Goal: Task Accomplishment & Management: Contribute content

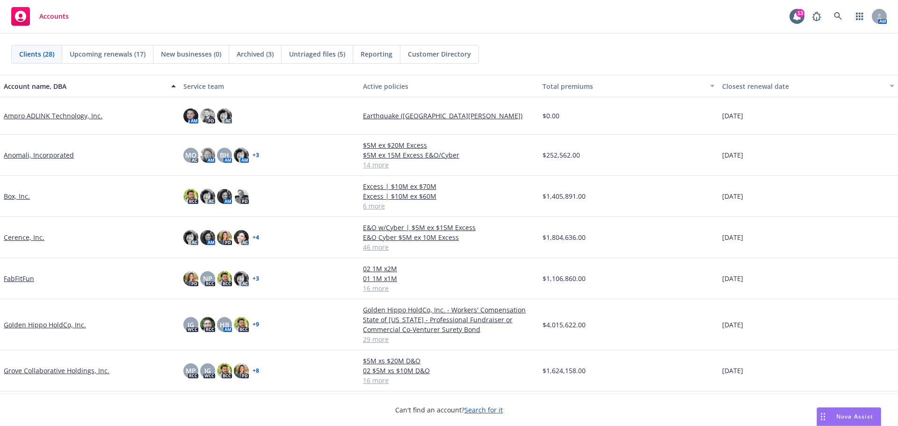
click at [24, 277] on link "FabFitFun" at bounding box center [19, 279] width 30 height 10
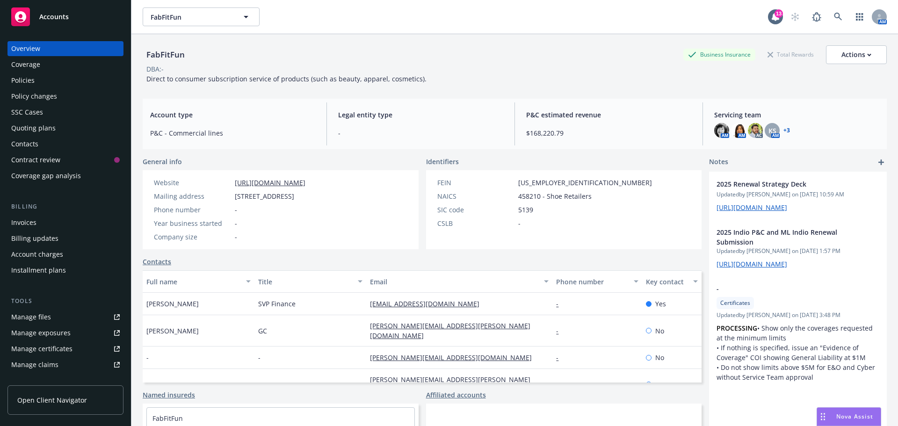
click at [39, 219] on div "Invoices" at bounding box center [65, 222] width 108 height 15
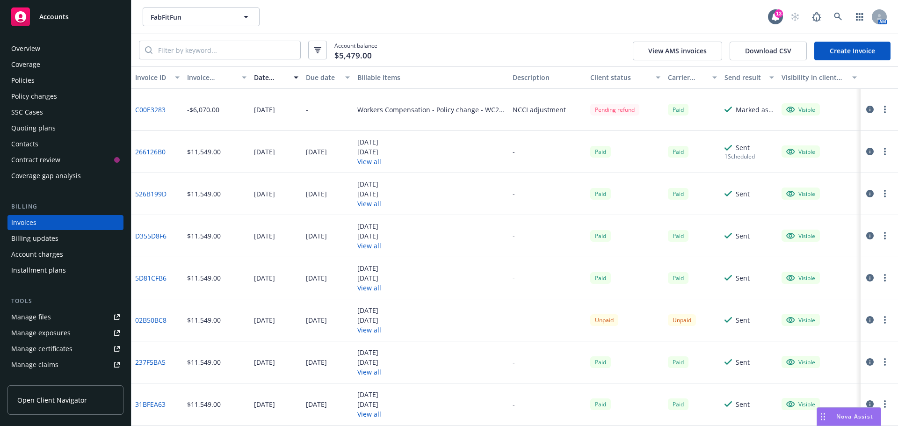
click at [148, 109] on link "C00E3283" at bounding box center [150, 110] width 30 height 10
drag, startPoint x: 45, startPoint y: 83, endPoint x: 55, endPoint y: 82, distance: 9.9
click at [45, 83] on div "Policies" at bounding box center [65, 80] width 108 height 15
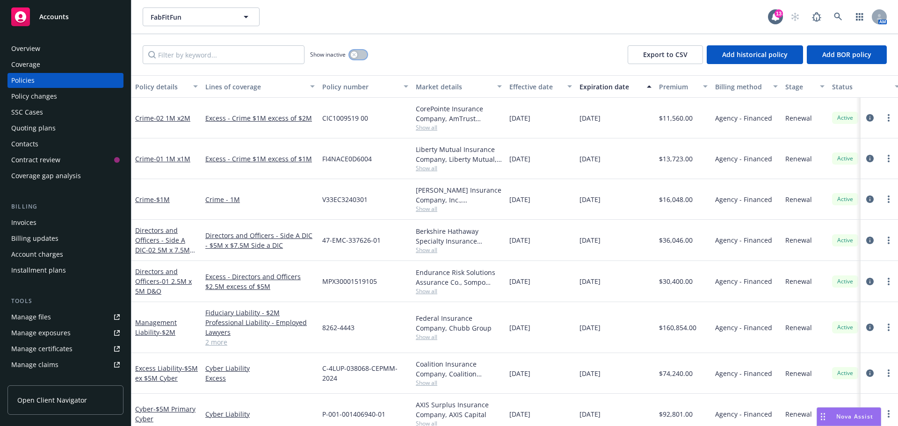
click at [355, 54] on icon "button" at bounding box center [354, 55] width 4 height 4
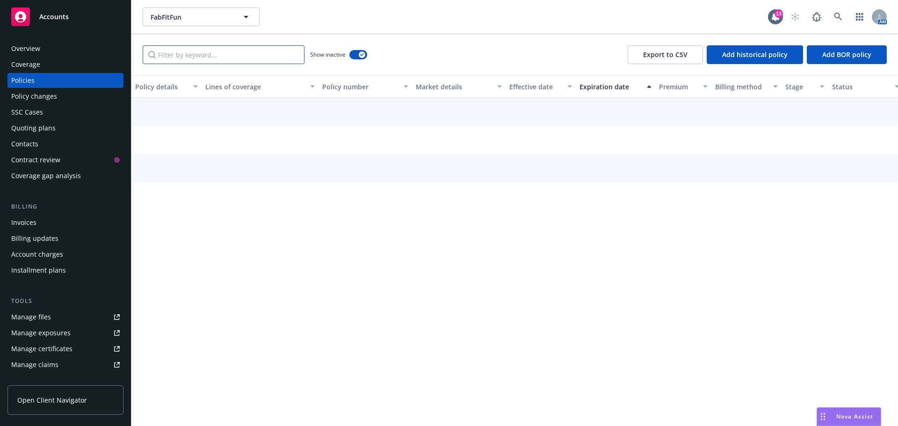
click at [274, 56] on input "Filter by keyword..." at bounding box center [224, 54] width 162 height 19
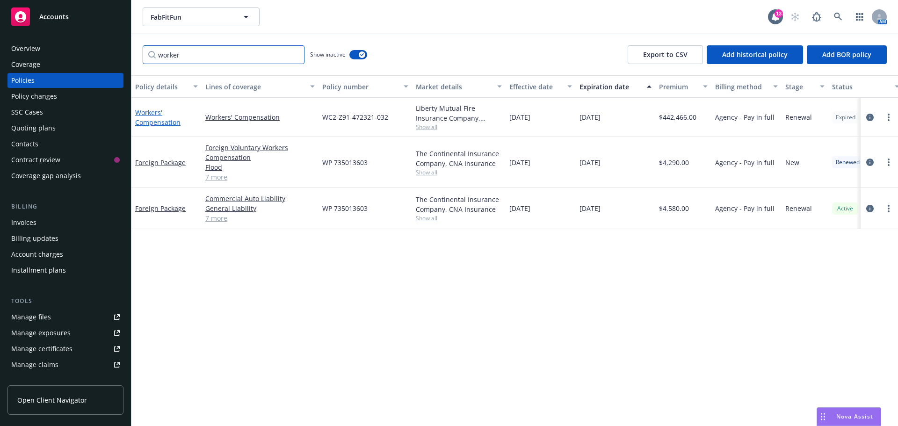
type input "worker"
click at [148, 114] on link "Workers' Compensation" at bounding box center [157, 117] width 45 height 19
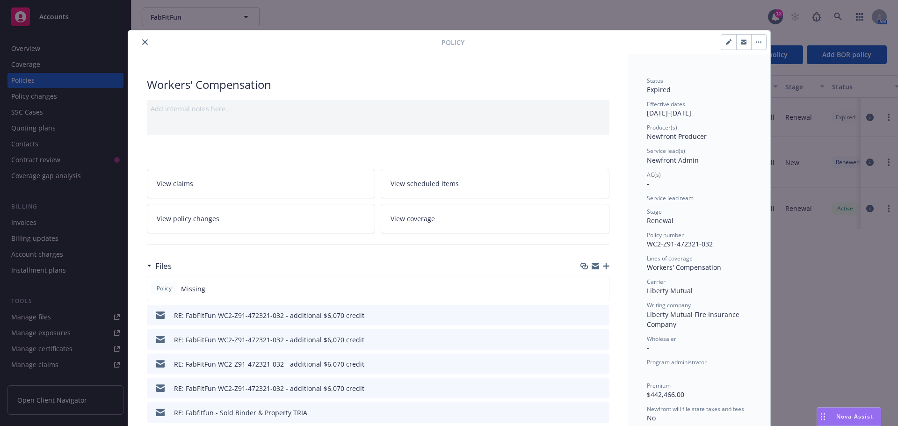
scroll to position [47, 0]
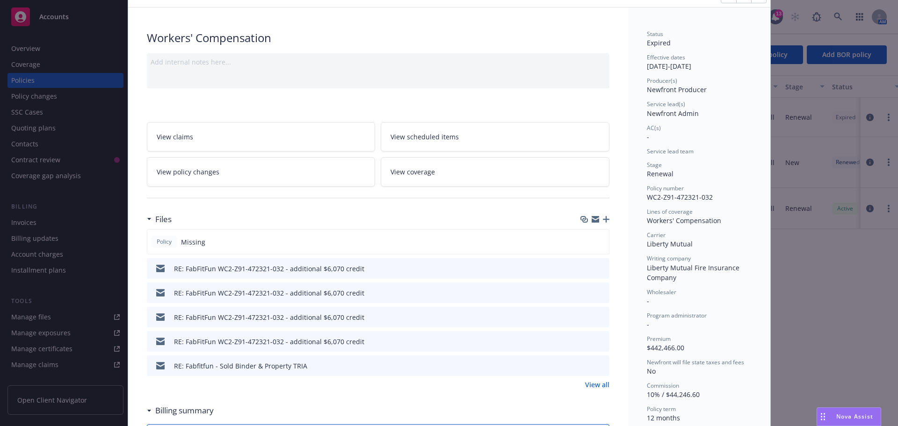
click at [604, 216] on icon "button" at bounding box center [606, 219] width 7 height 7
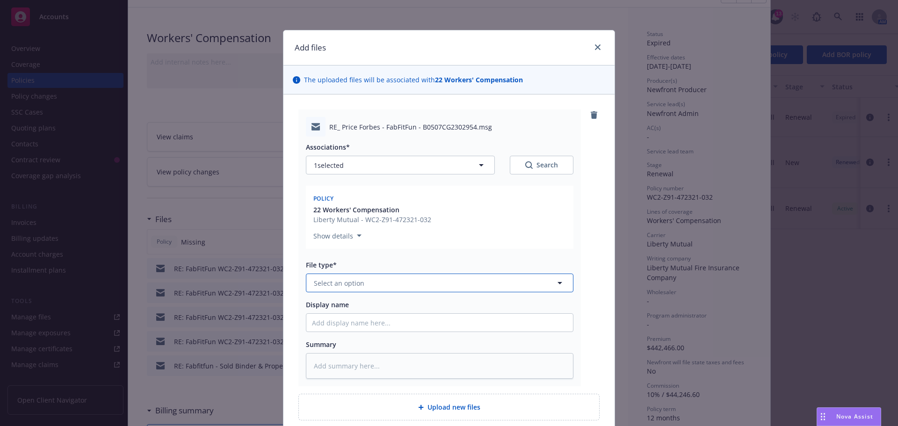
click at [357, 282] on span "Select an option" at bounding box center [339, 283] width 50 height 10
type input "bill"
click at [359, 310] on span "Billing correspondence" at bounding box center [352, 309] width 73 height 10
click at [346, 324] on input "Display name" at bounding box center [439, 323] width 267 height 18
type textarea "x"
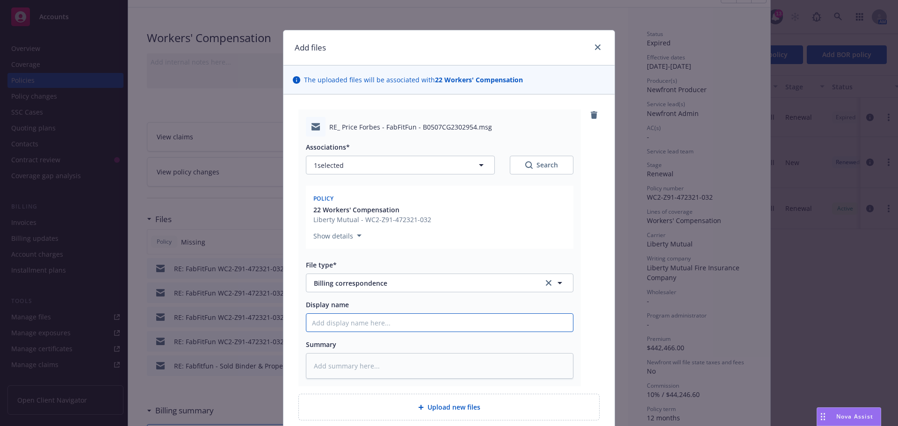
type input "$"
type textarea "x"
type input "$6"
type textarea "x"
type input "$6,"
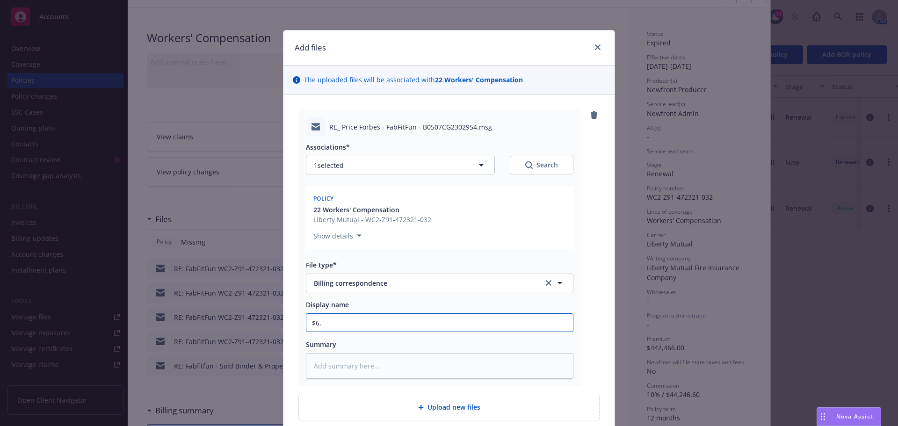
type textarea "x"
type input "$6,0"
type textarea "x"
type input "$6,07"
type textarea "x"
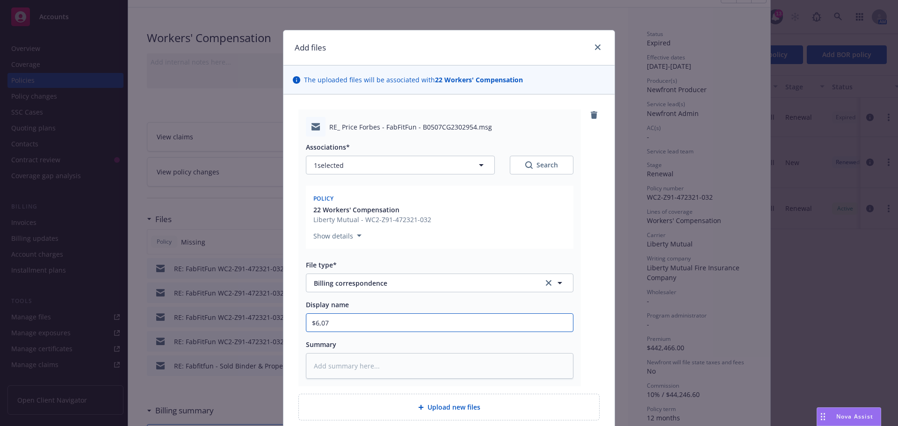
type input "$6,070"
type textarea "x"
type input "$6,070"
type textarea "x"
type input "$6,070 r"
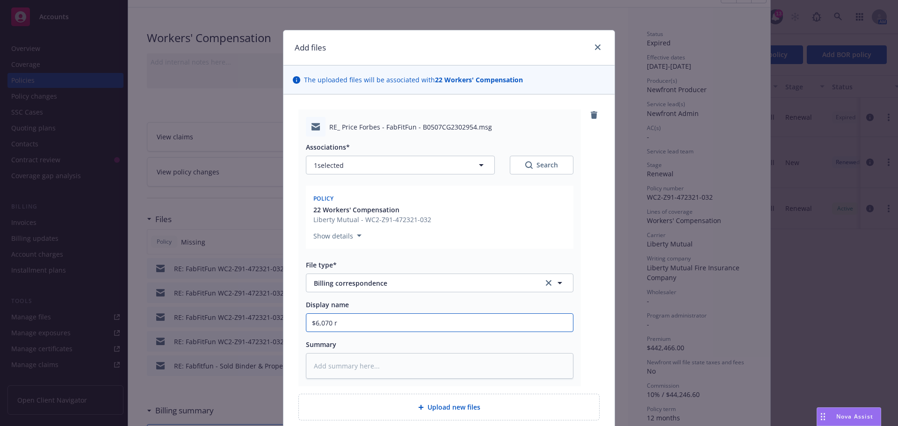
type textarea "x"
type input "$6,070 re"
type textarea "x"
type input "$6,070 ret"
type textarea "x"
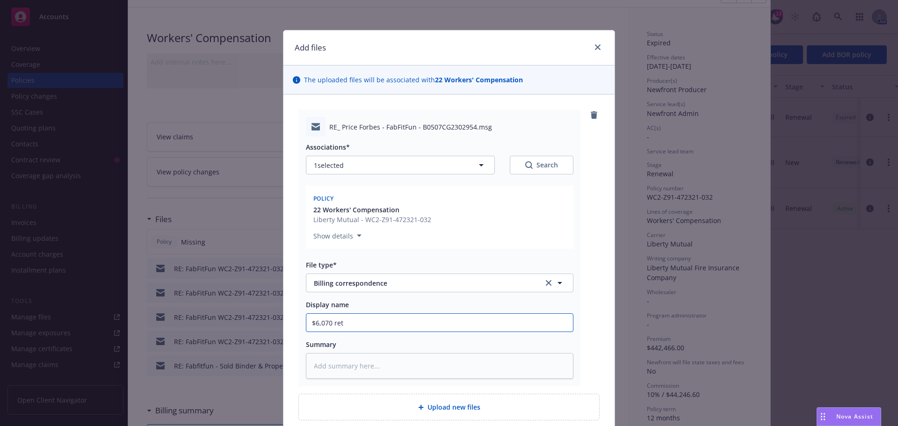
type input "$6,070 retu"
type textarea "x"
type input "$6,070 retun"
type textarea "x"
type input "$6,070 retunr"
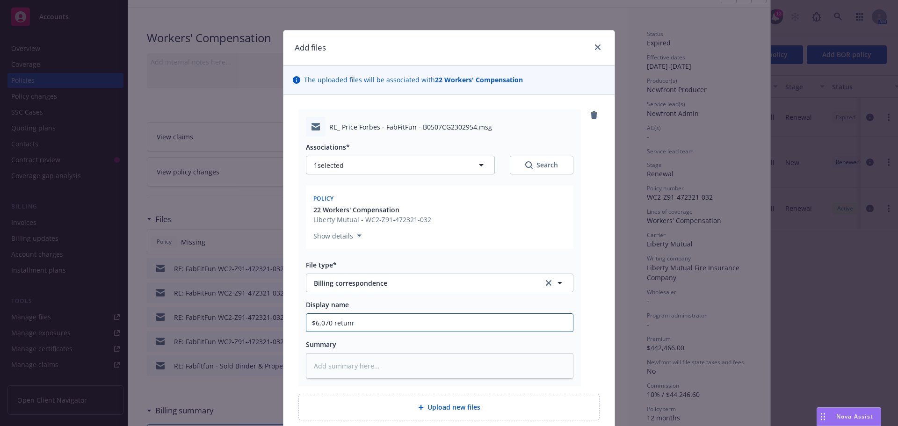
type textarea "x"
type input "$6,070 retunr"
type textarea "x"
type input "$6,070 retunr p"
type textarea "x"
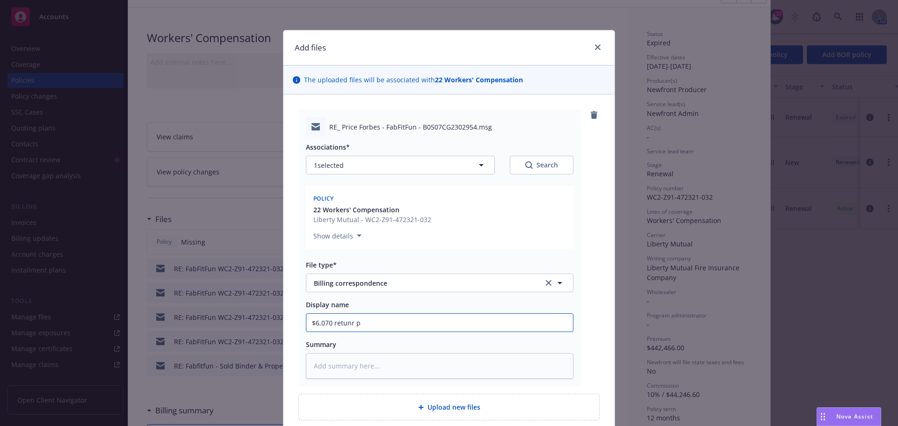
type input "$6,070 retunr"
type textarea "x"
type input "$6,070 retunr"
type textarea "x"
type input "$6,070 retun"
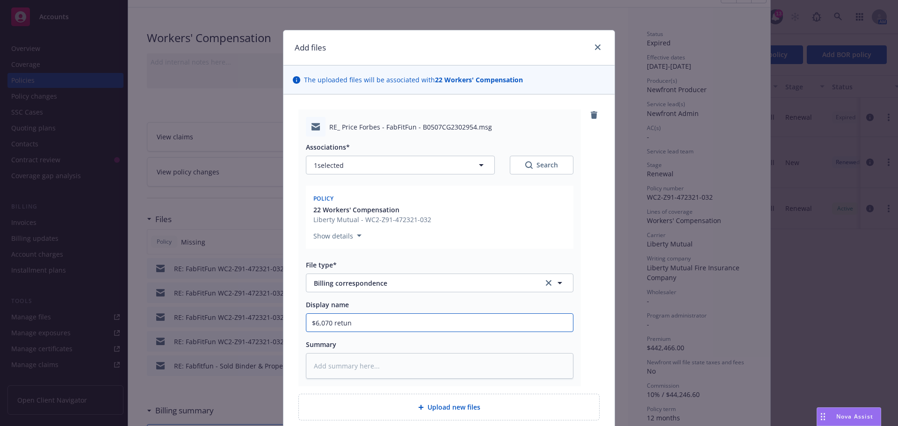
type textarea "x"
type input "$6,070 retu"
type textarea "x"
type input "$6,070 retur"
type textarea "x"
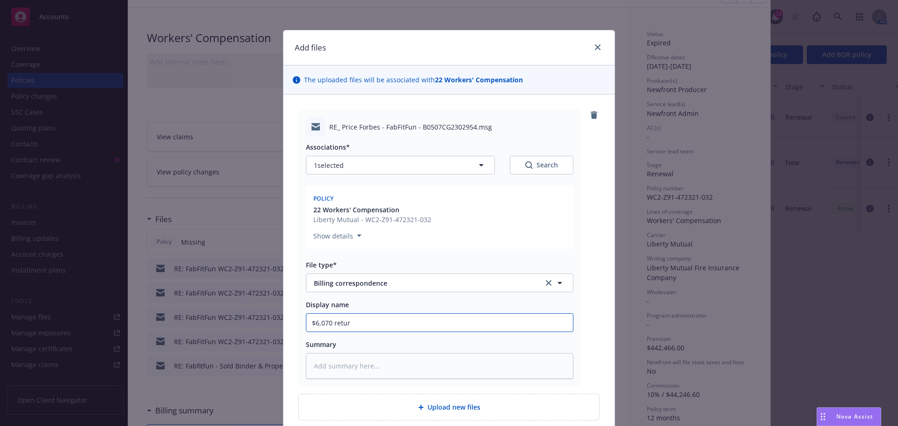
type input "$6,070 return"
type textarea "x"
type input "$6,070 return"
type textarea "x"
type input "$6,070 return p"
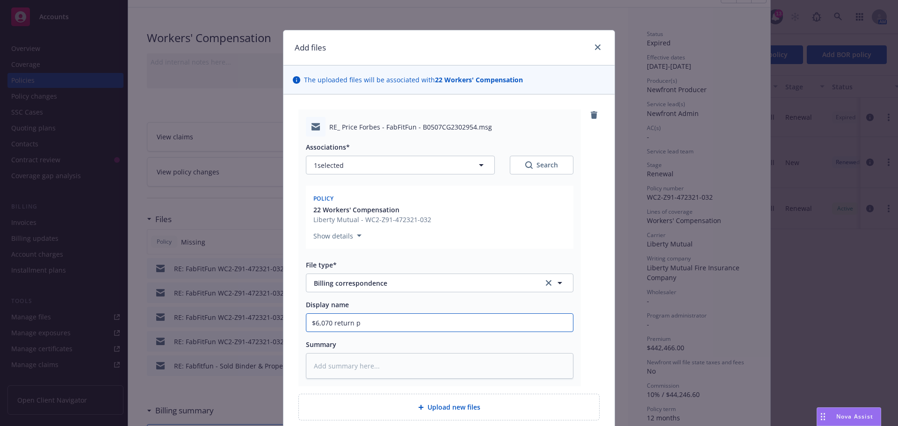
type textarea "x"
type input "$6,070 return pr"
type textarea "x"
type input "$6,070 return pre"
type textarea "x"
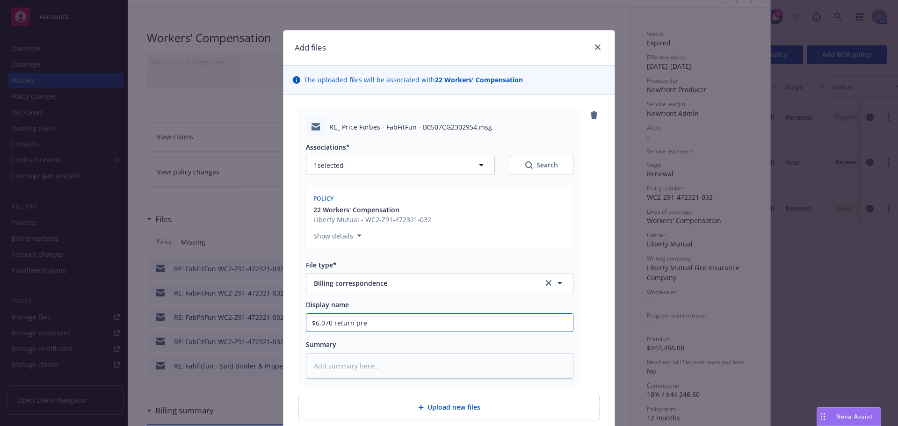
type input "$6,070 return prem"
type textarea "x"
type input "$6,070 return premi"
type textarea "x"
type input "$6,070 return premiu"
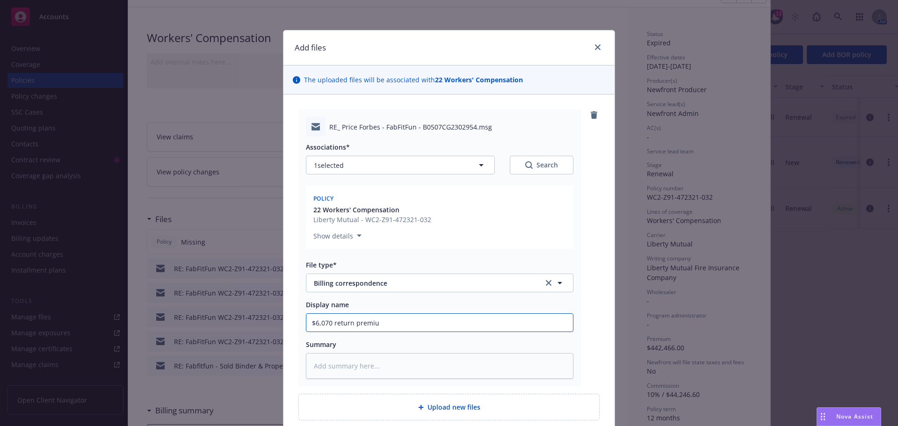
type textarea "x"
type input "$6,070 return premium"
type textarea "x"
type input "$6,070 return premium"
type textarea "x"
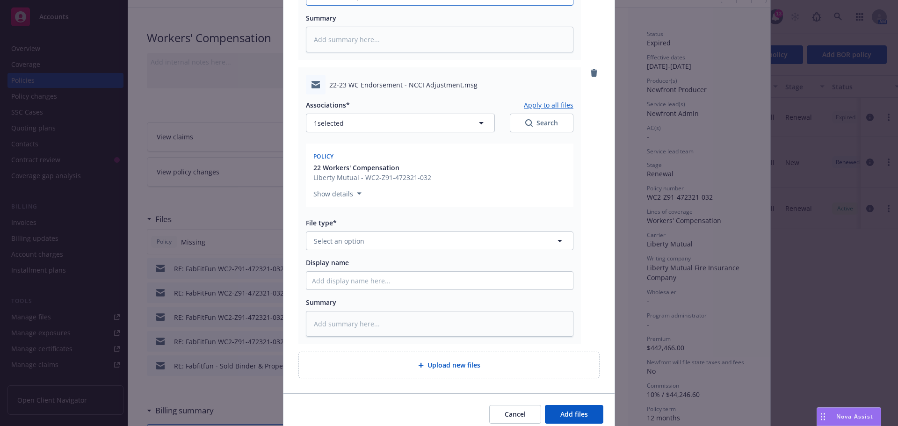
scroll to position [327, 0]
click at [330, 239] on span "Select an option" at bounding box center [339, 240] width 50 height 10
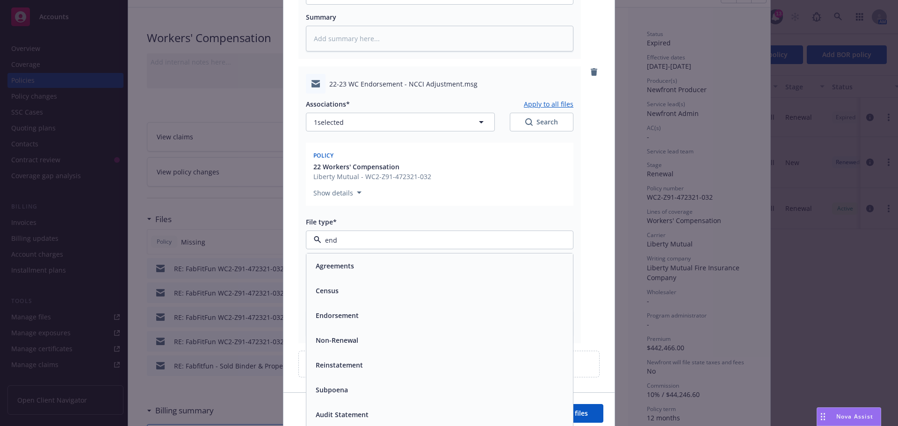
type input "endo"
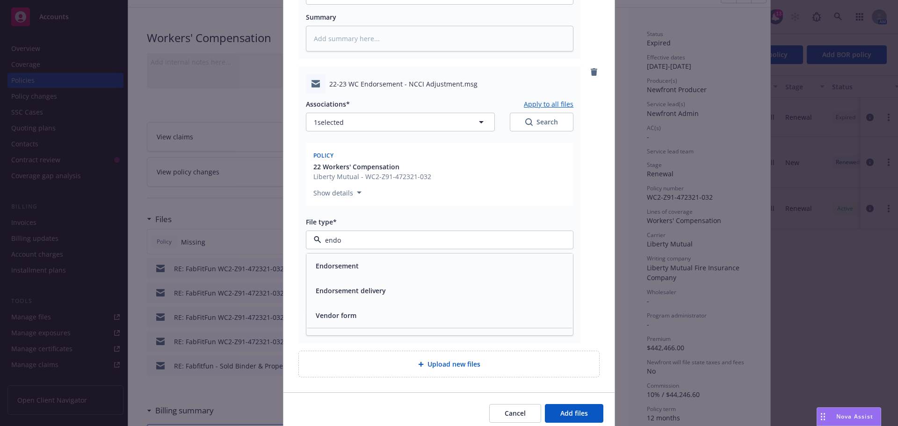
click at [342, 259] on div "Endorsement" at bounding box center [336, 266] width 49 height 14
type textarea "x"
type input "2"
type textarea "x"
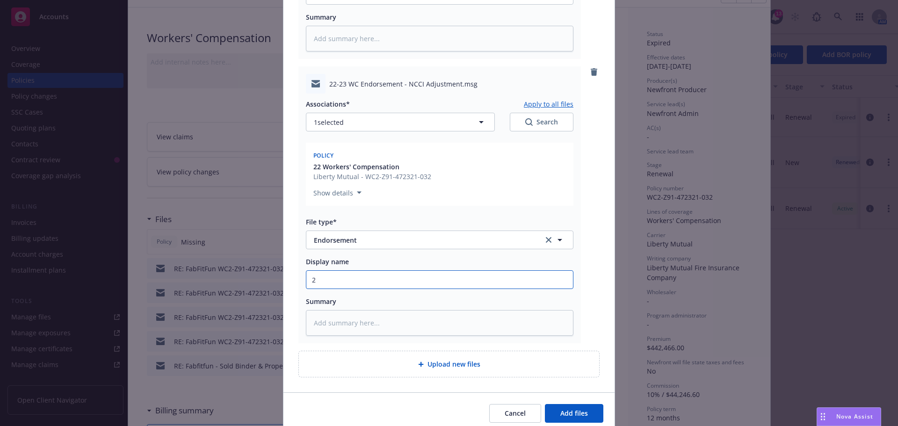
type input "22"
type textarea "x"
type input "22"
type textarea "x"
type input "22 W"
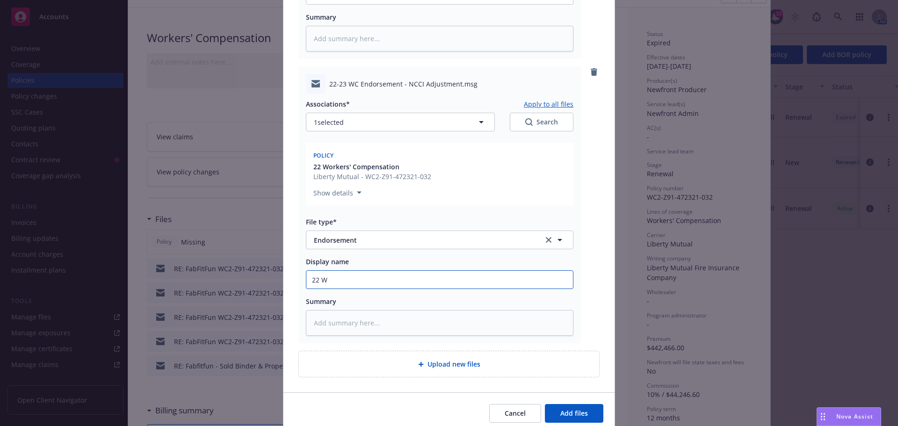
type textarea "x"
type input "22 WC"
type textarea "x"
type input "22 WC"
type textarea "x"
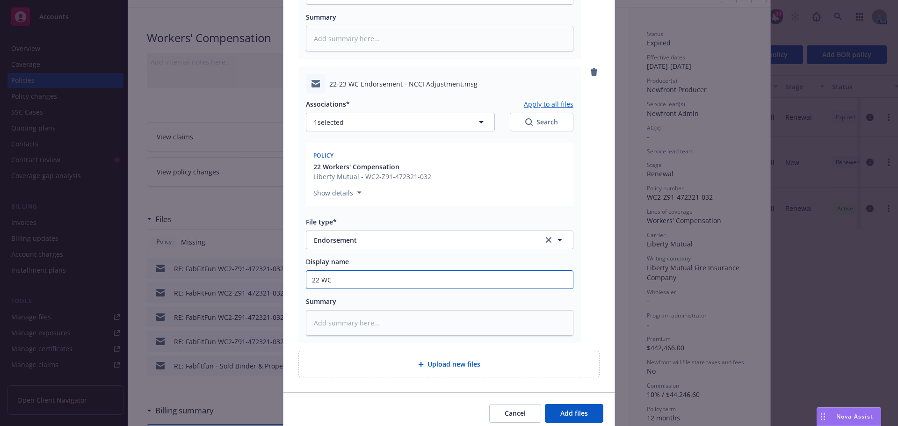
type input "22 WC d"
type textarea "x"
type input "22 WC"
type textarea "x"
type input "22 WC n"
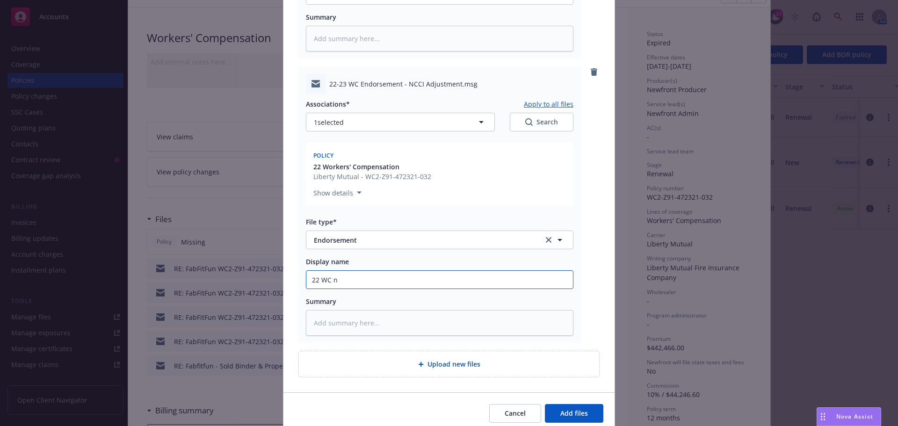
type textarea "x"
type input "22 WC"
type textarea "x"
type input "22 WC e"
type textarea "x"
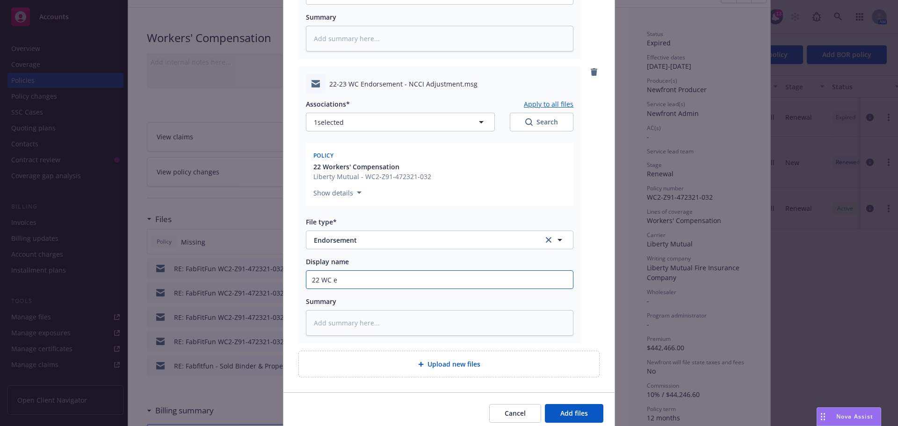
type input "22 WC en"
type textarea "x"
type input "22 WC end"
type textarea "x"
type input "22 WC endt"
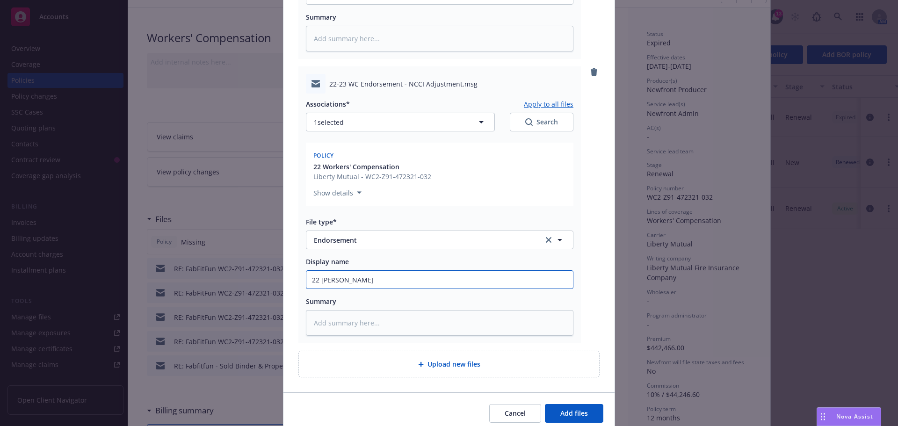
type textarea "x"
type input "22 WC endt"
type textarea "x"
type input "22 WC endt d"
type textarea "x"
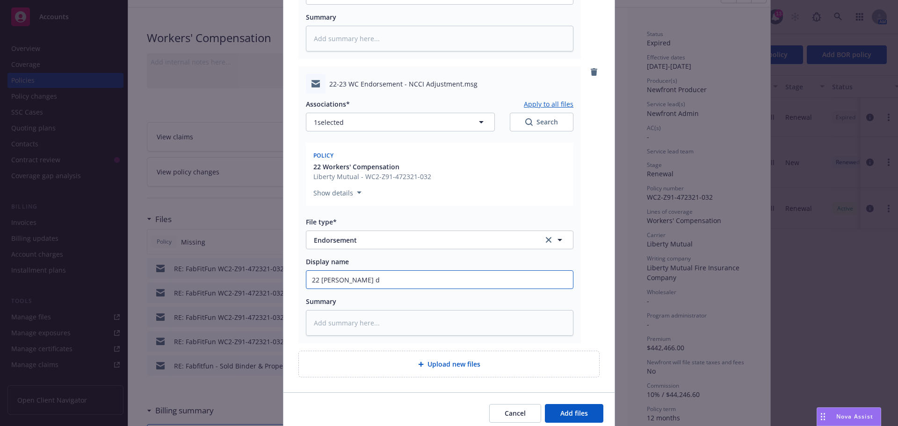
type input "22 WC endt de"
type textarea "x"
type input "22 WC endt del"
type textarea "x"
type input "22 WC endt deli"
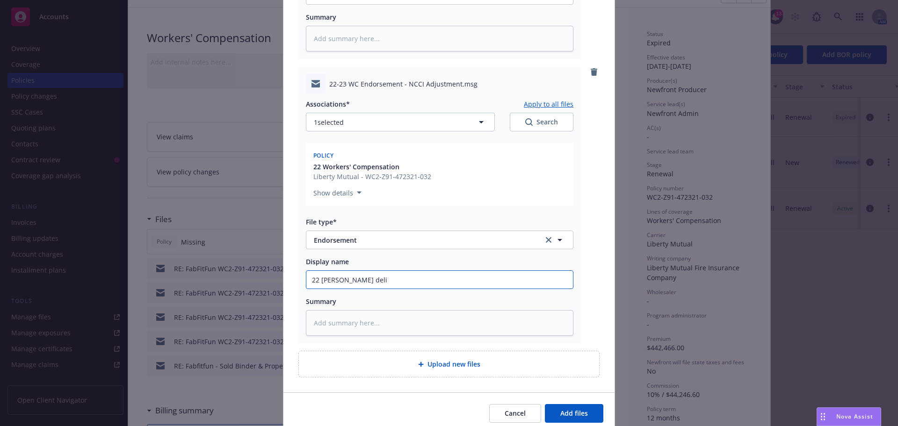
type textarea "x"
type input "22 WC endt deliv"
type textarea "x"
type input "22 WC endt delive"
type textarea "x"
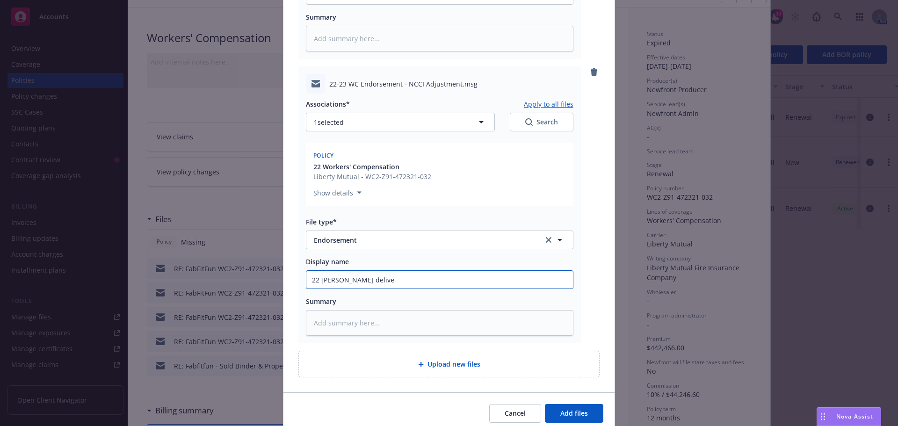
type input "22 WC endt deliver"
type textarea "x"
type input "22 WC endt delivery"
type textarea "x"
type input "22 WC endt delivery"
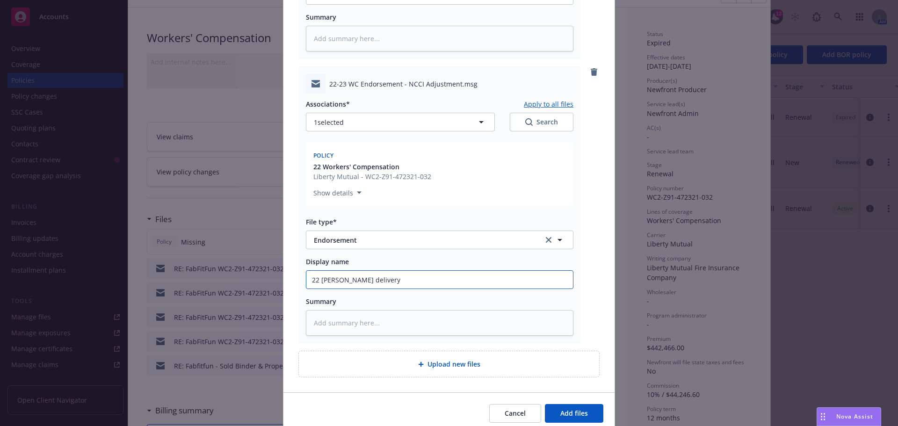
type textarea "x"
type input "22 WC endt delivery w"
type textarea "x"
type input "22 WC endt delivery wi"
type textarea "x"
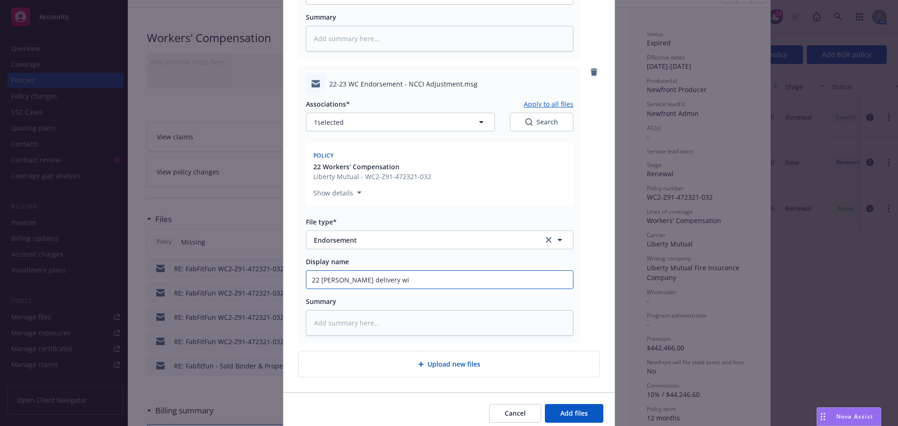
type input "22 WC endt delivery wit"
type textarea "x"
type input "22 WC endt delivery with"
type textarea "x"
type input "22 WC endt delivery with"
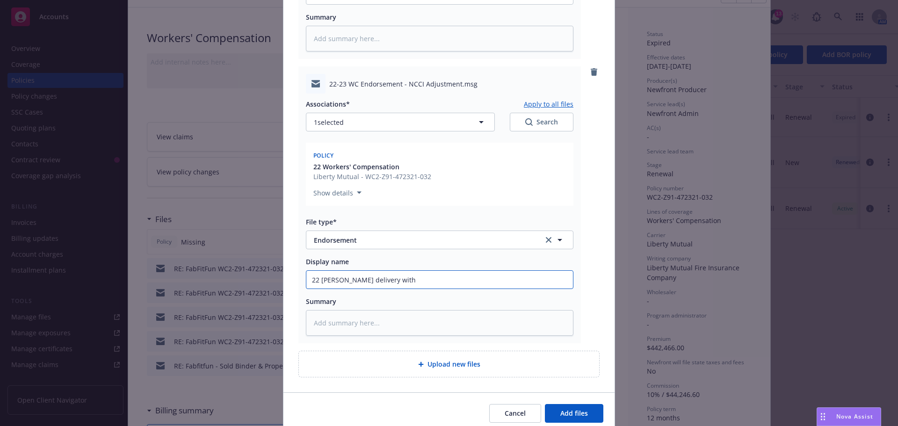
type textarea "x"
type input "22 WC endt delivery with i"
type textarea "x"
type input "22 WC endt delivery with in"
type textarea "x"
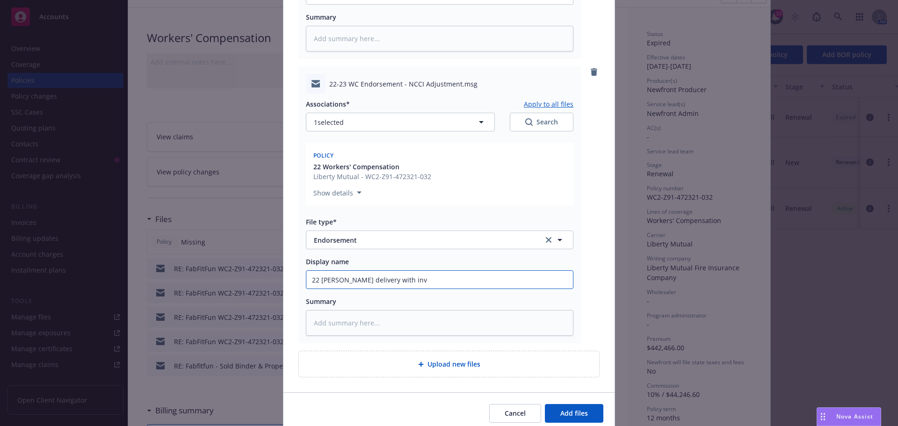
type input "22 WC endt delivery with invo"
type textarea "x"
type input "22 WC endt delivery with invoi"
type textarea "x"
type input "22 WC endt delivery with invoic"
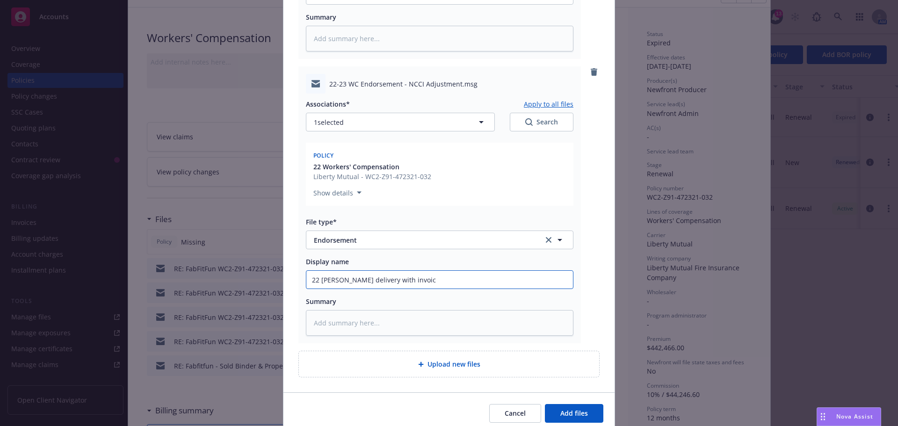
type textarea "x"
type input "22 WC endt delivery with invoice"
click at [365, 241] on span "Endorsement" at bounding box center [422, 240] width 216 height 10
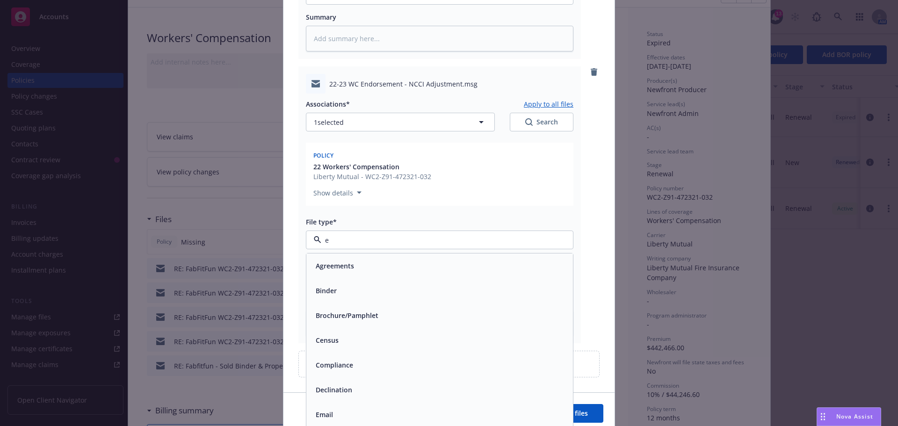
type input "em"
click at [367, 289] on div "Email" at bounding box center [439, 291] width 255 height 14
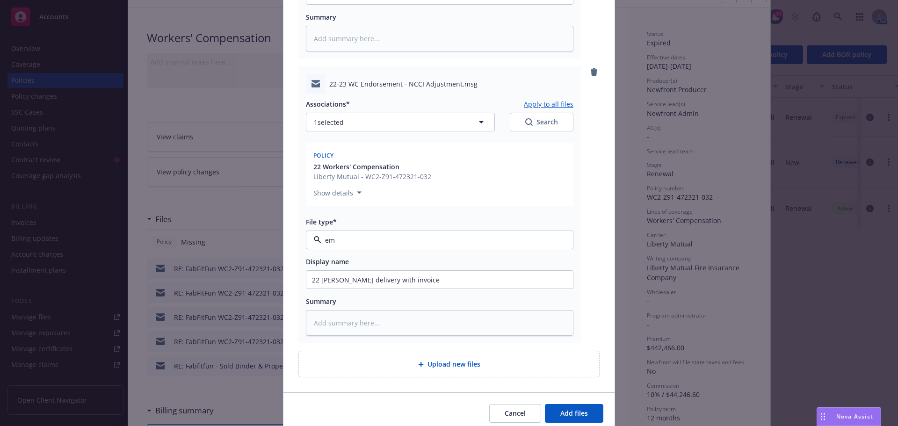
type textarea "x"
click at [357, 243] on span "Email" at bounding box center [422, 240] width 216 height 10
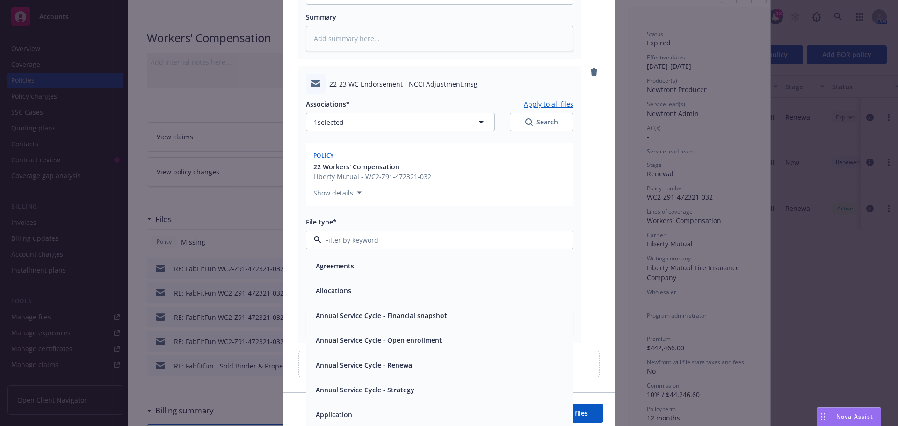
type input "b"
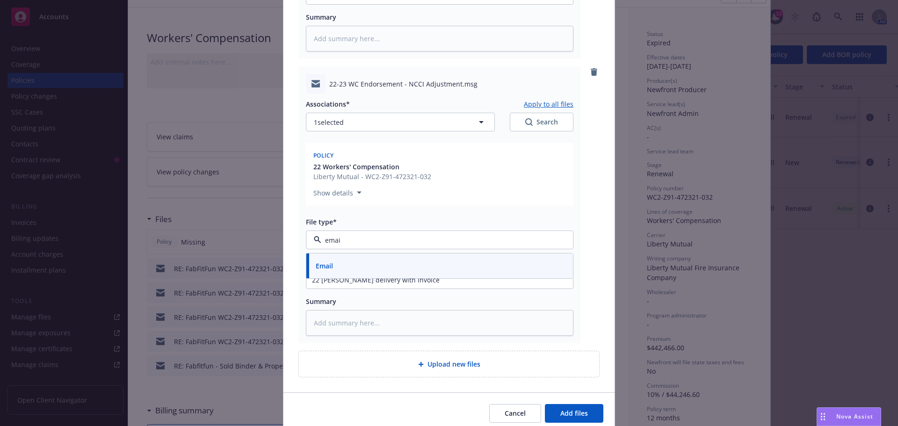
type input "email"
click at [362, 261] on div "Email" at bounding box center [439, 266] width 255 height 14
type textarea "x"
type input "22 WC endt #delivery with invoice"
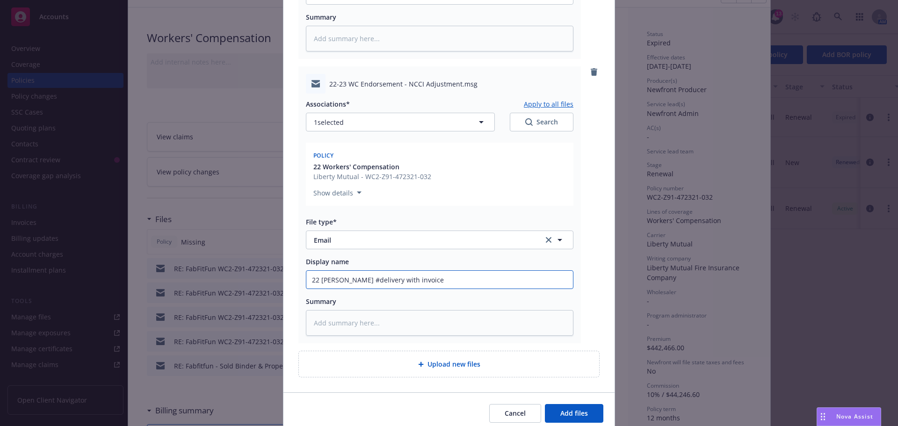
type textarea "x"
type input "22 WC endt #2delivery with invoice"
type textarea "x"
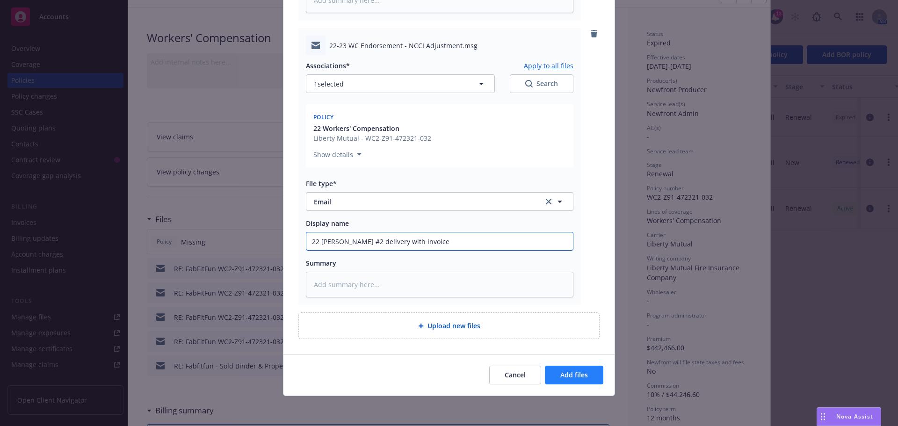
type input "22 WC endt #2 delivery with invoice"
click at [586, 375] on button "Add files" at bounding box center [574, 375] width 58 height 19
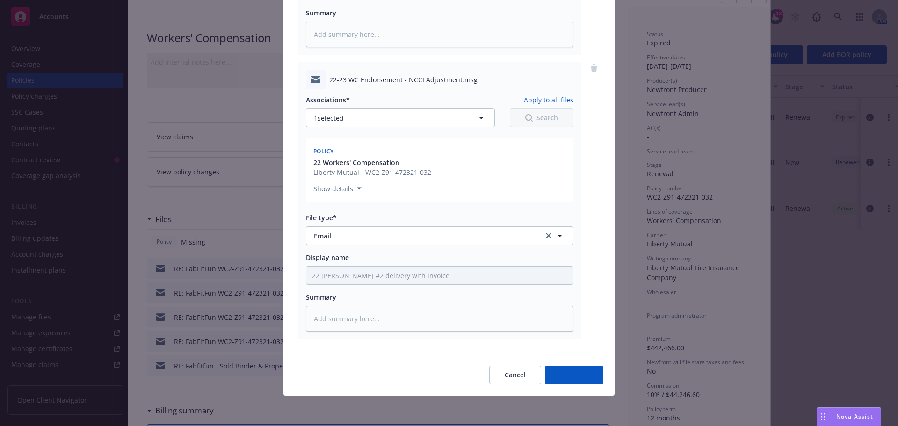
scroll to position [331, 0]
type textarea "x"
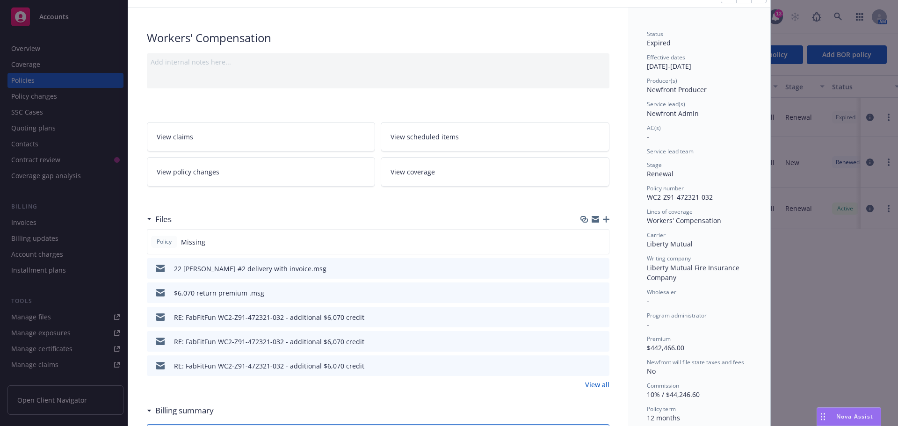
scroll to position [0, 0]
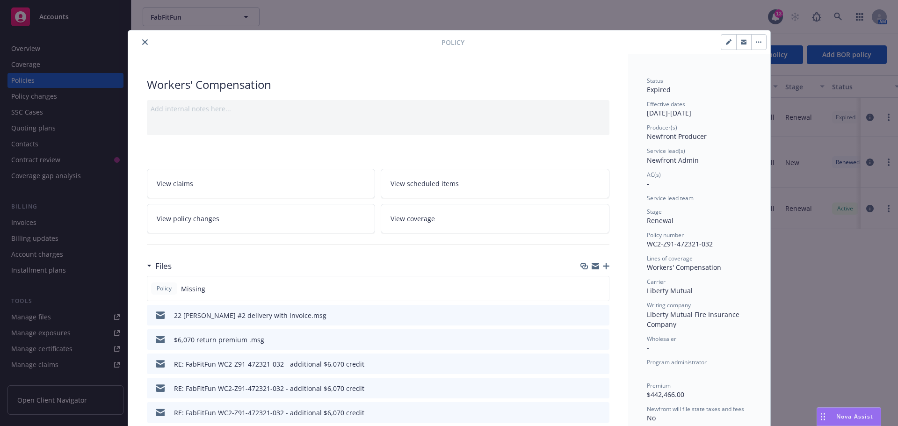
click at [139, 42] on button "close" at bounding box center [144, 41] width 11 height 11
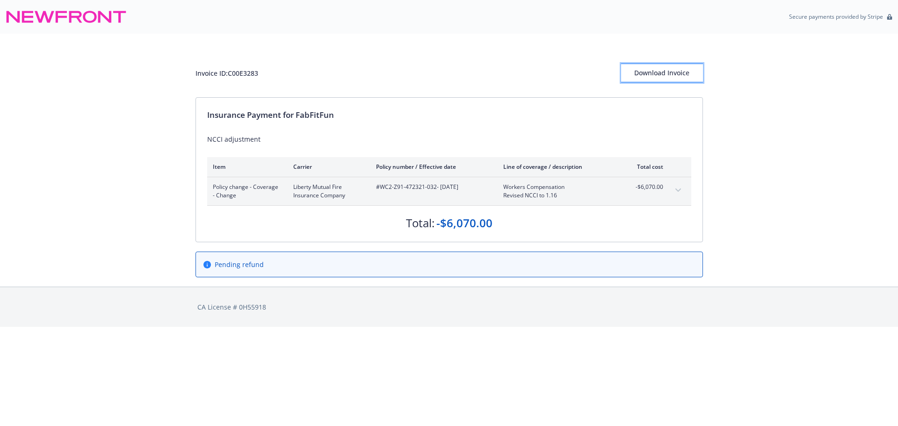
click at [648, 77] on div "Download Invoice" at bounding box center [662, 73] width 82 height 18
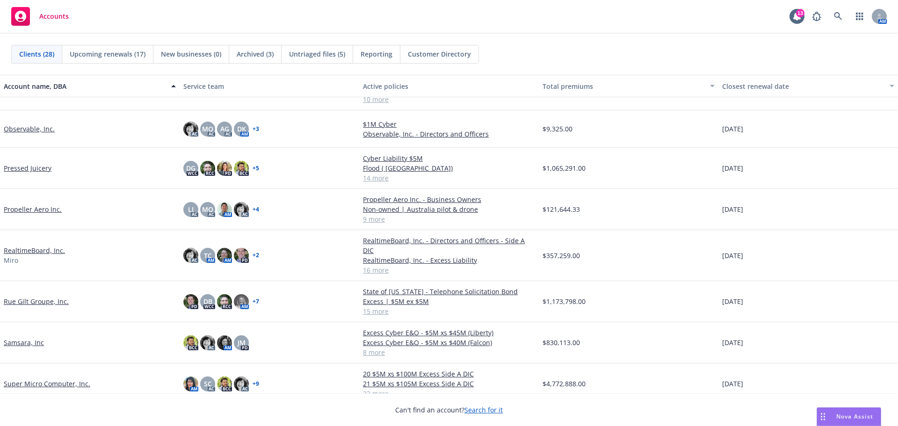
scroll to position [561, 0]
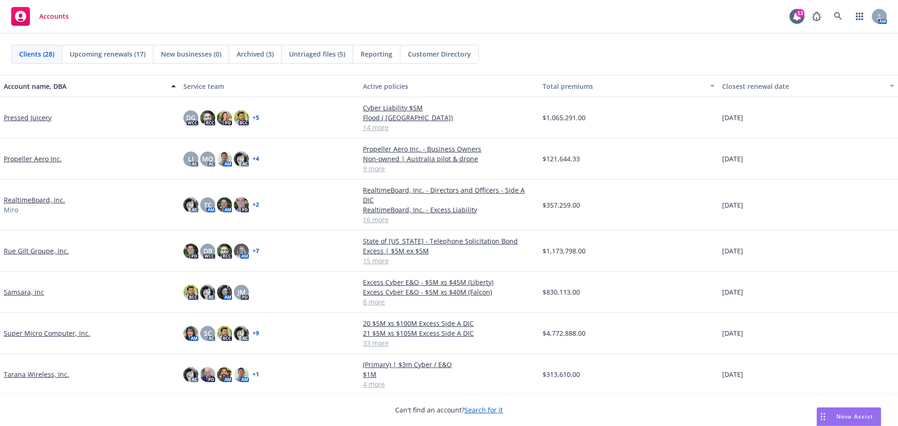
click at [72, 328] on link "Super Micro Computer, Inc." at bounding box center [47, 333] width 86 height 10
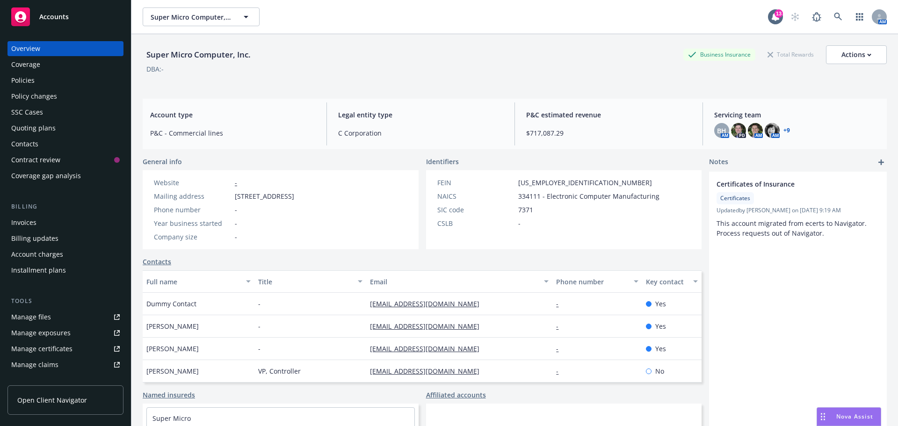
click at [49, 348] on div "Manage certificates" at bounding box center [41, 348] width 61 height 15
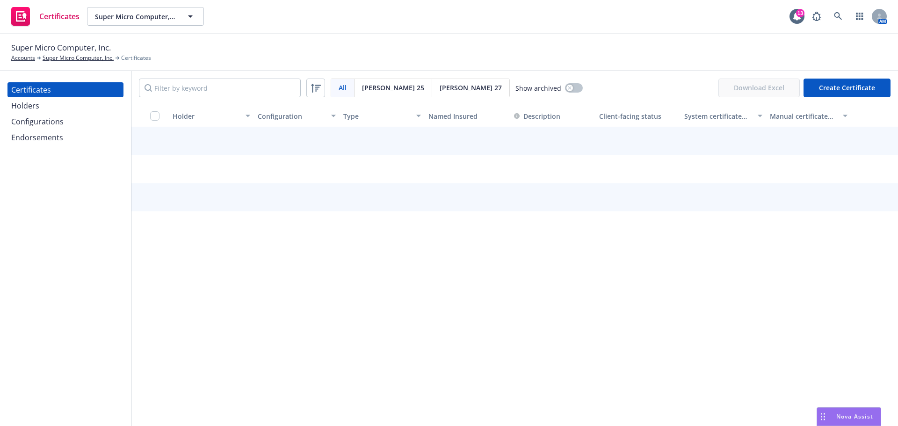
click at [50, 107] on div "Holders" at bounding box center [65, 105] width 108 height 15
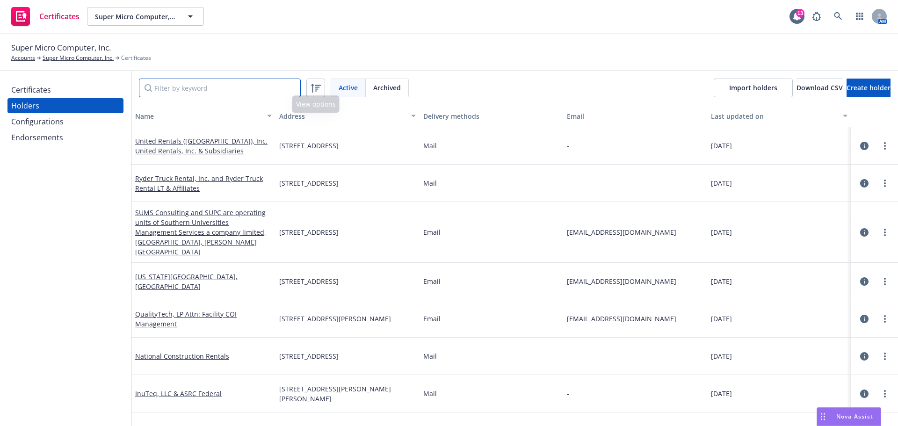
click at [229, 83] on input "Filter by keyword" at bounding box center [220, 88] width 162 height 19
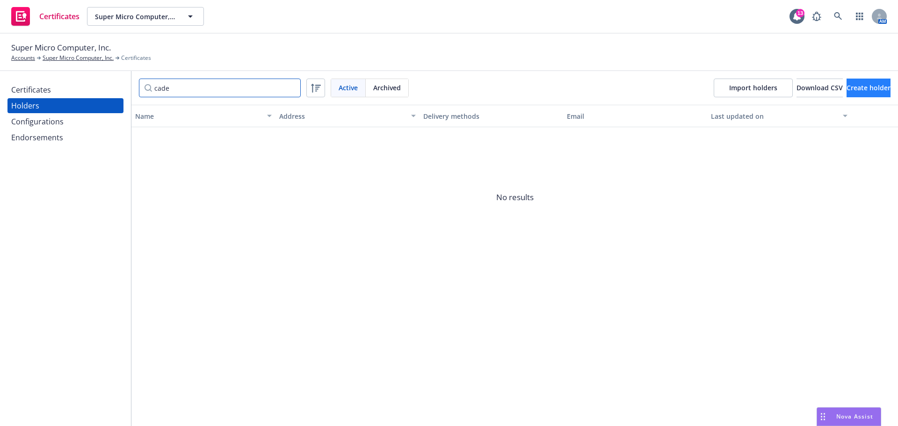
type input "cade"
click at [846, 86] on span "Create holder" at bounding box center [868, 87] width 44 height 9
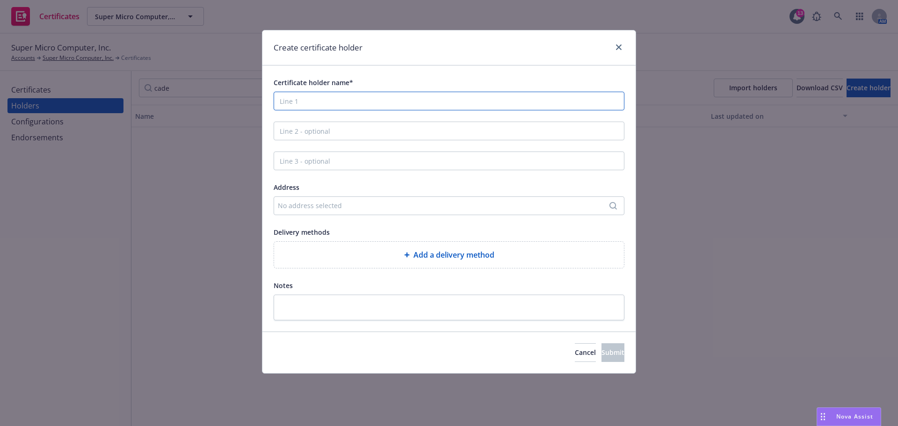
click at [289, 103] on input "Certificate holder name*" at bounding box center [449, 101] width 351 height 19
paste input "CADENCE DESIGN SYSTEMS, INC"
type input "CADENCE DESIGN SYSTEMS, INC"
click at [305, 203] on div "No address selected" at bounding box center [444, 206] width 333 height 10
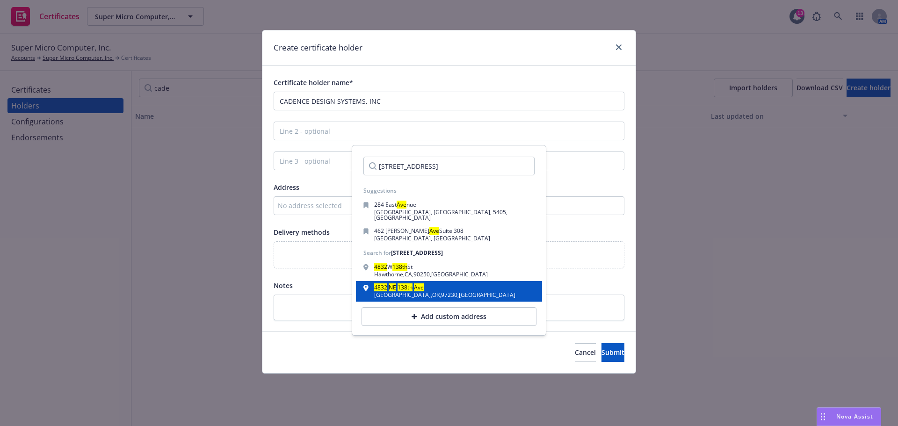
type input "4832 NE 138th Ave"
click at [447, 285] on div "4832 NE 138th Ave Portland , OR , 97230 , USA" at bounding box center [448, 291] width 171 height 13
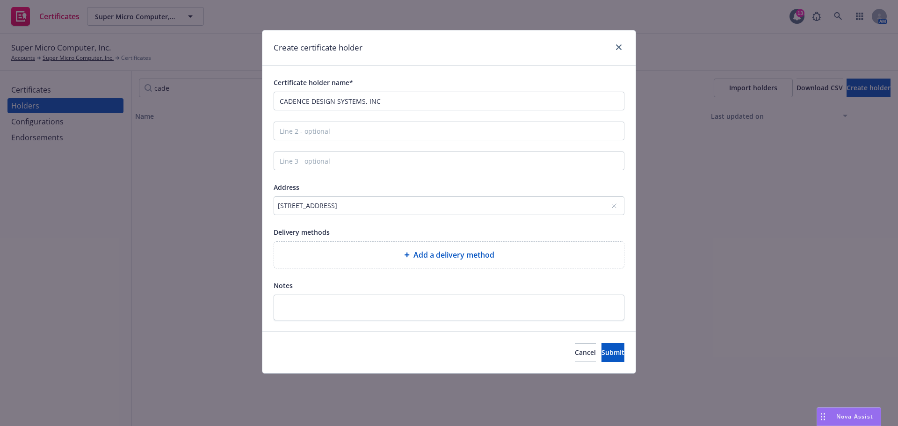
click at [466, 252] on span "Add a delivery method" at bounding box center [453, 254] width 81 height 11
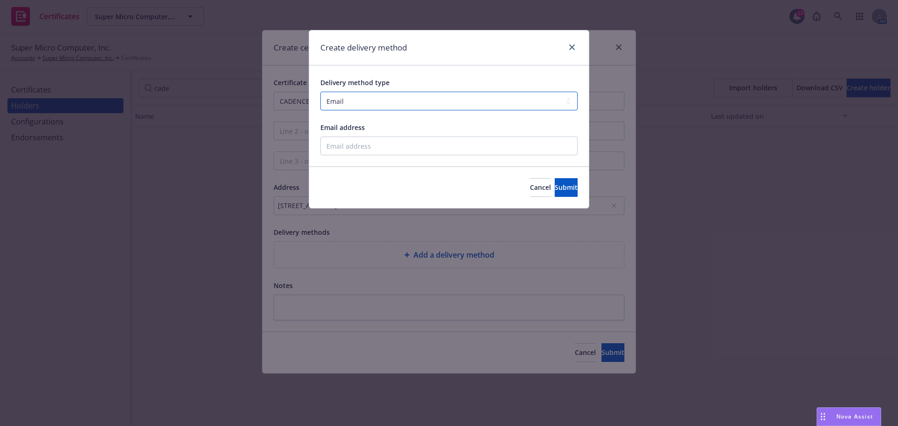
click at [379, 102] on select "Select delivery method type Email Mail Fax Upload to Compliance Website" at bounding box center [448, 101] width 257 height 19
select select "MAIL"
click at [320, 92] on select "Select delivery method type Email Mail Fax Upload to Compliance Website" at bounding box center [448, 101] width 257 height 19
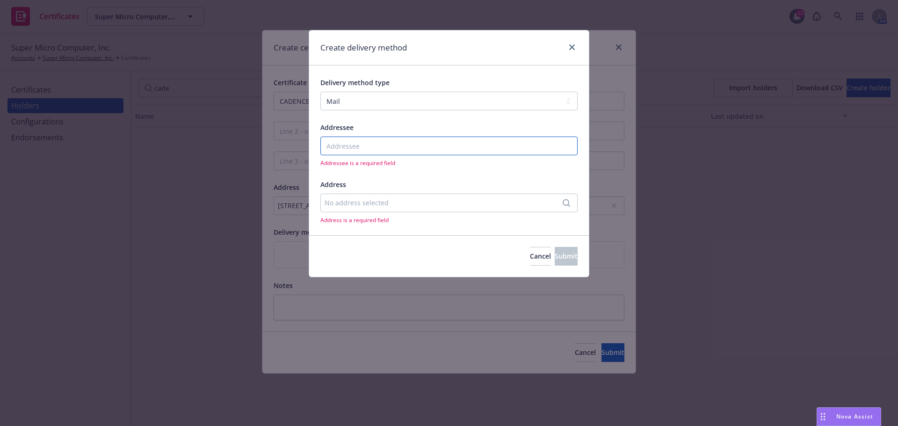
click at [360, 150] on input "Addressee" at bounding box center [448, 146] width 257 height 19
paste input "CADENCE DESIGN SYSTEMS, INC"
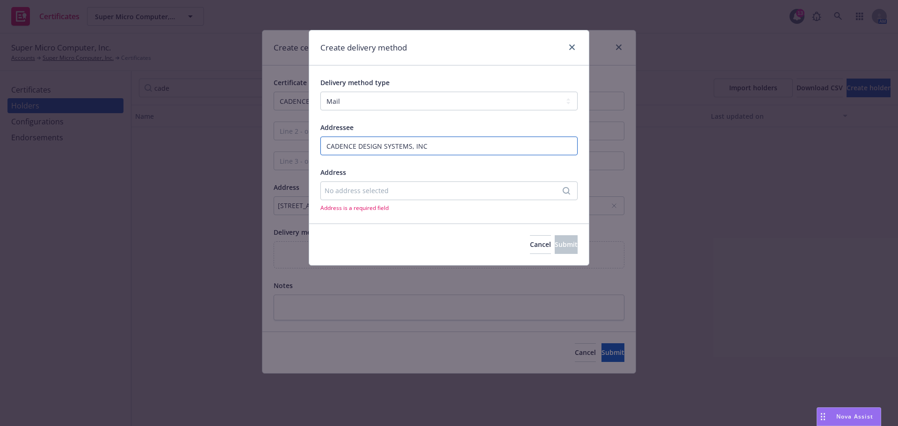
type input "CADENCE DESIGN SYSTEMS, INC"
click at [368, 194] on div "No address selected" at bounding box center [443, 191] width 239 height 10
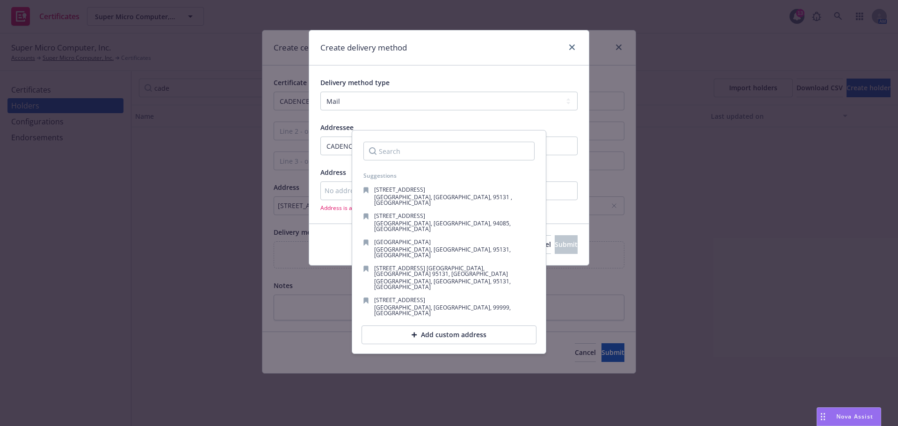
click at [401, 157] on input "Search" at bounding box center [448, 151] width 171 height 19
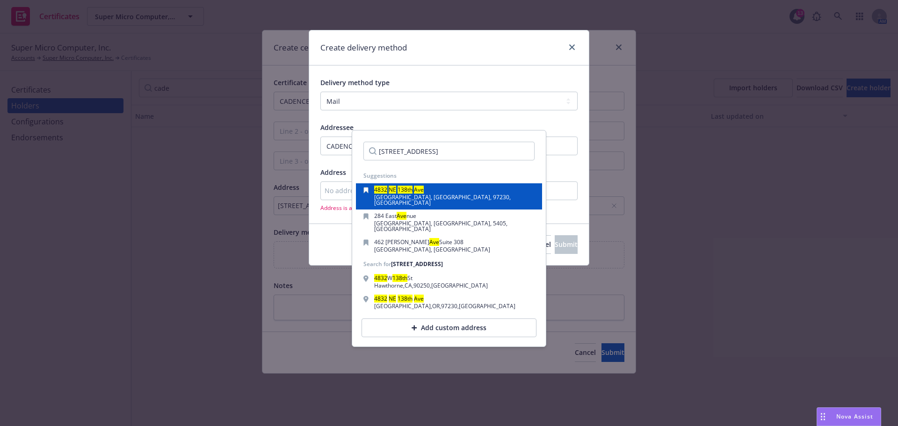
type input "4832 NE 138th Ave"
click at [438, 195] on span "Portland, OR, 97230, USA" at bounding box center [442, 200] width 137 height 14
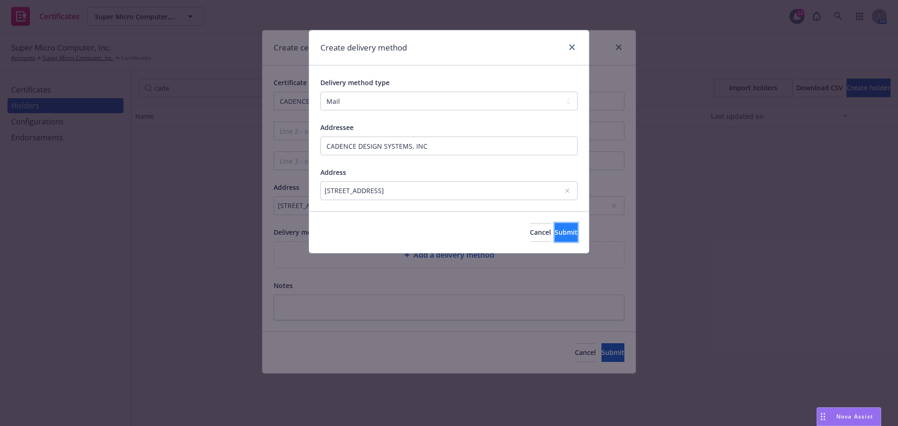
click at [556, 232] on span "Submit" at bounding box center [566, 232] width 23 height 9
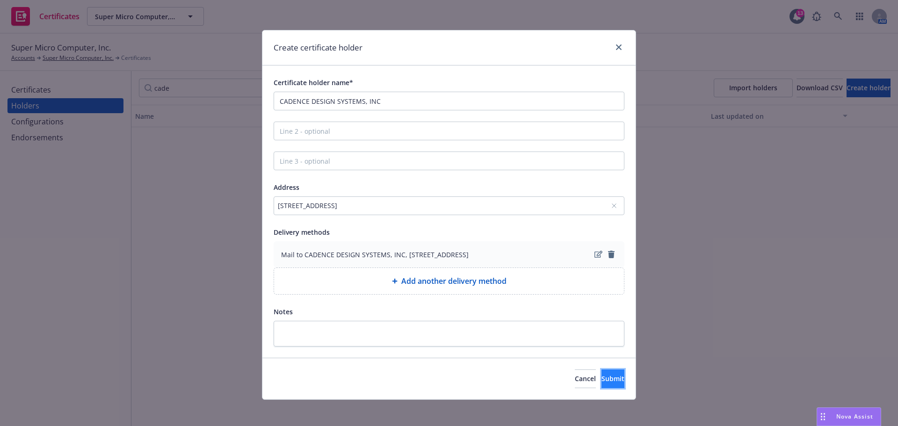
click at [601, 383] on button "Submit" at bounding box center [612, 378] width 23 height 19
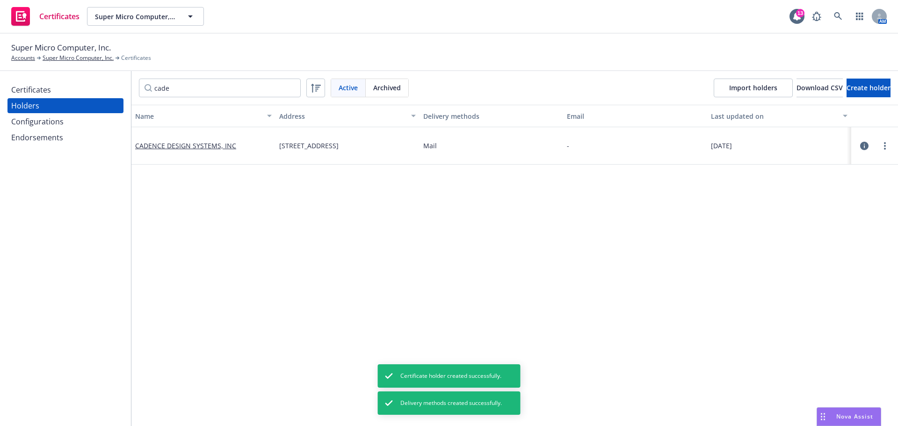
click at [36, 92] on div "Certificates" at bounding box center [31, 89] width 40 height 15
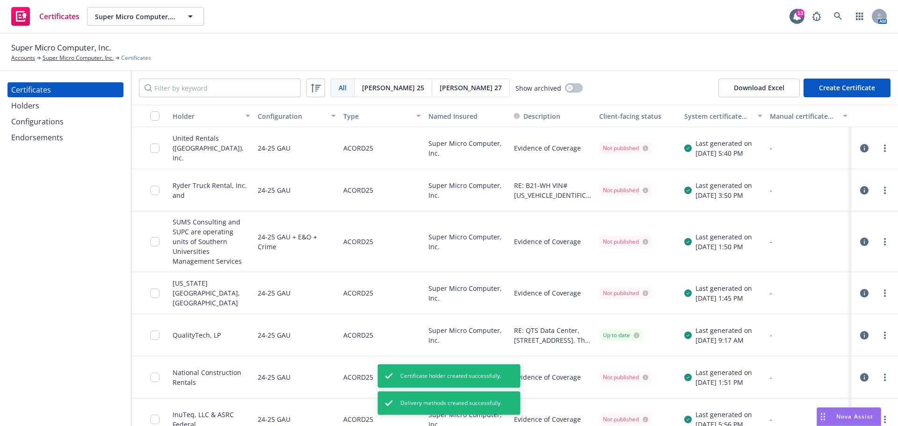
click at [825, 89] on button "Create Certificate" at bounding box center [846, 88] width 87 height 19
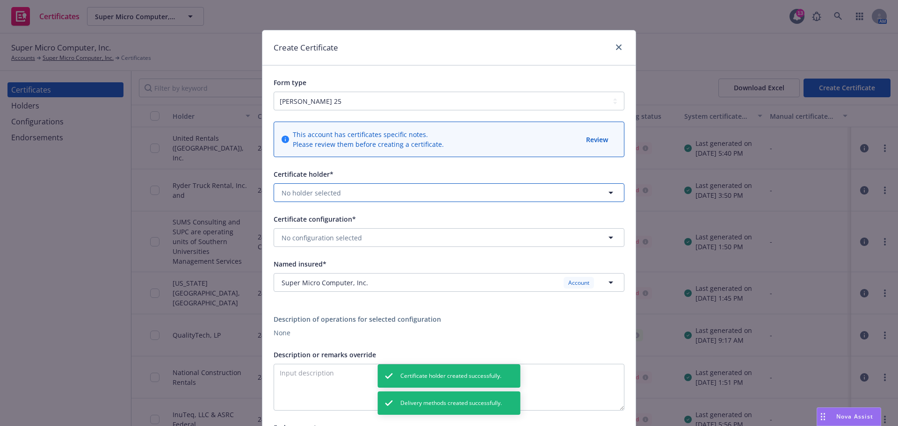
click at [393, 190] on button "No holder selected" at bounding box center [449, 192] width 351 height 19
type input "cade"
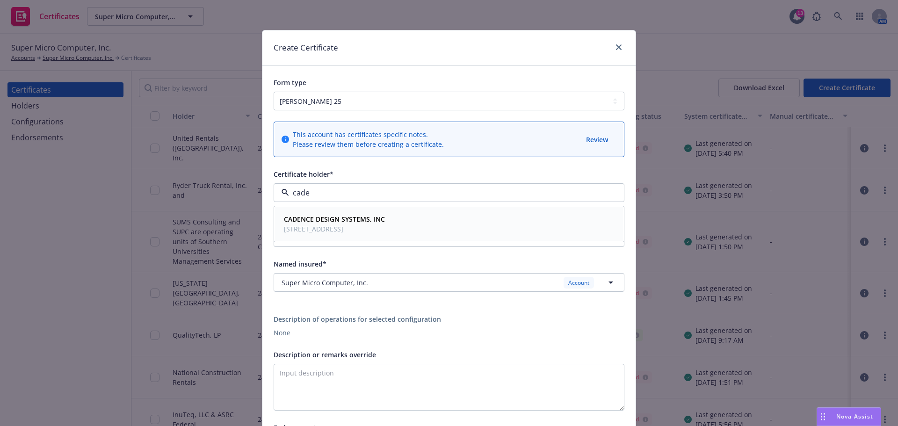
click at [346, 230] on span "4832 NE 138th Ave, Portland, OR, 97230, USA" at bounding box center [334, 229] width 101 height 10
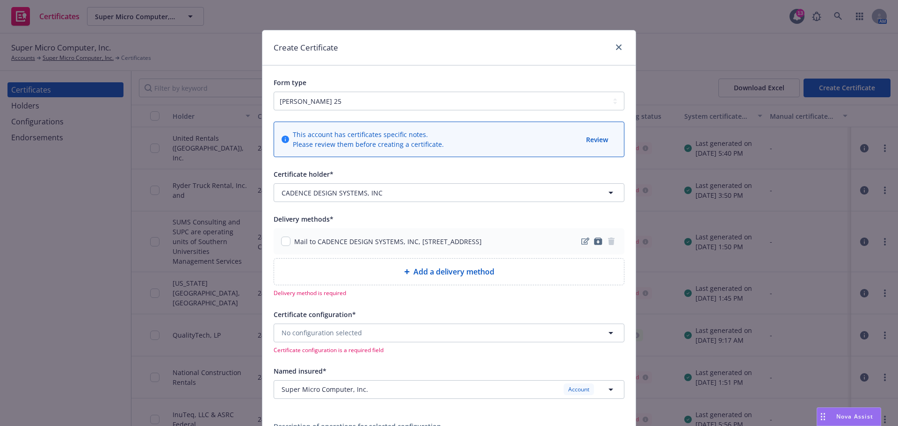
click at [274, 242] on div "Mail to CADENCE DESIGN SYSTEMS, INC, 4832 NE 138th Ave, Portland, OR, 97230, USA" at bounding box center [449, 241] width 351 height 26
click at [288, 243] on div "Mail to CADENCE DESIGN SYSTEMS, INC, 4832 NE 138th Ave, Portland, OR, 97230, USA" at bounding box center [381, 242] width 201 height 10
click at [285, 242] on input "checkbox" at bounding box center [285, 241] width 9 height 9
checkbox input "true"
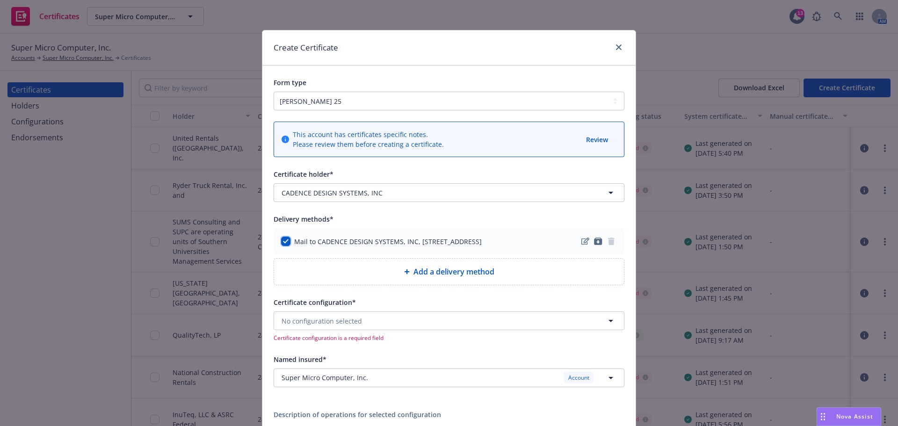
scroll to position [187, 0]
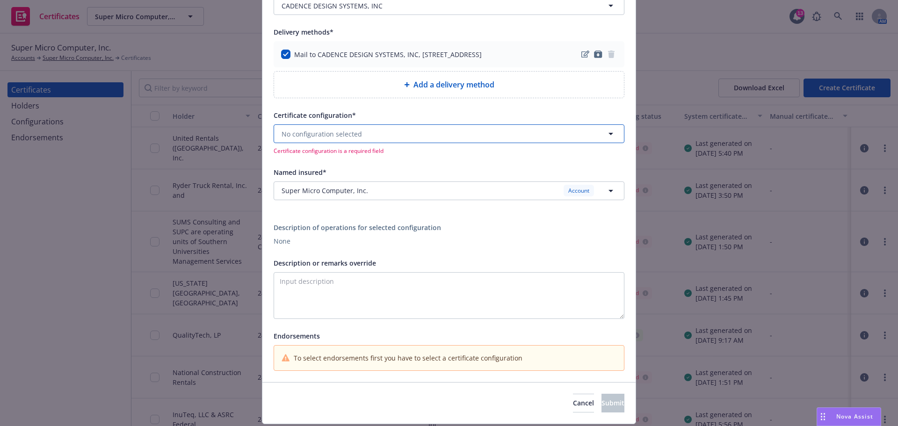
click at [404, 132] on button "No configuration selected" at bounding box center [449, 133] width 351 height 19
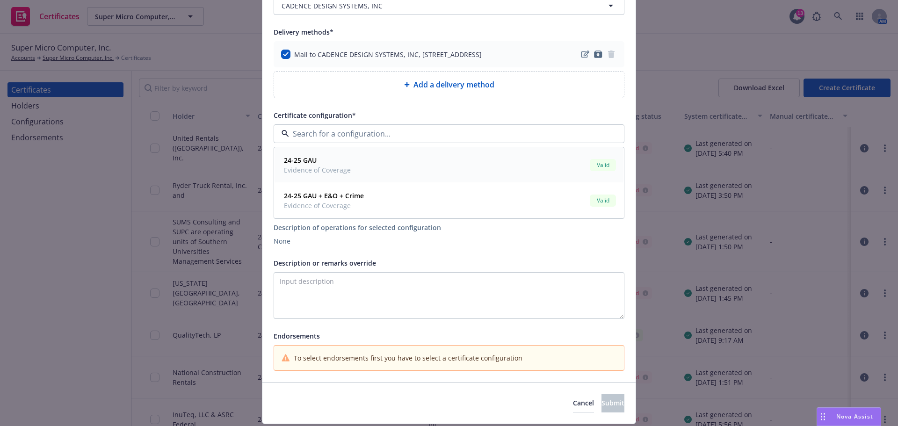
click at [355, 176] on div "24-25 GAU Evidence of Coverage Valid" at bounding box center [448, 165] width 349 height 35
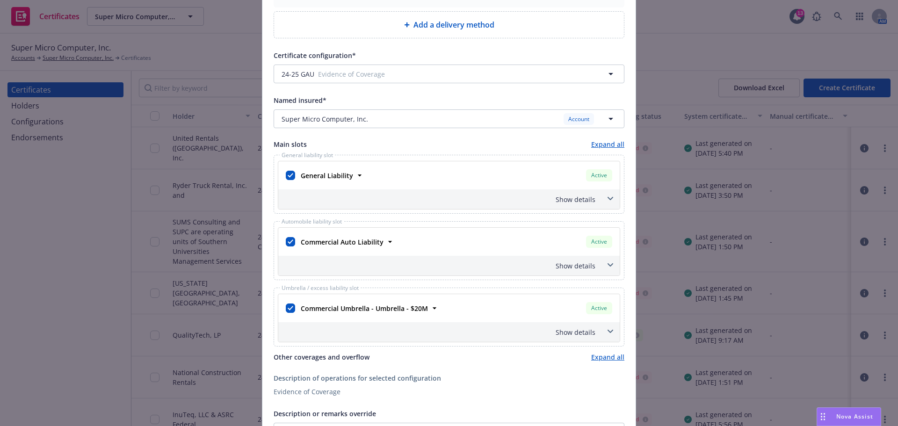
scroll to position [281, 0]
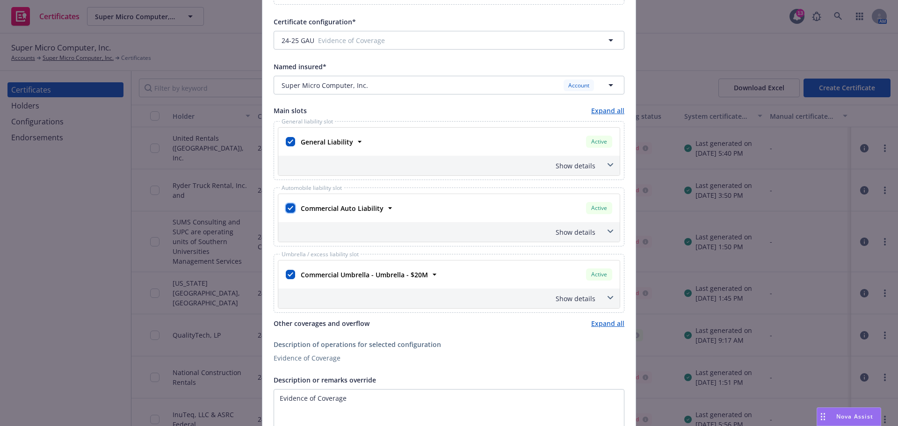
click at [287, 204] on input "checkbox" at bounding box center [290, 207] width 9 height 9
checkbox input "false"
click at [286, 272] on input "checkbox" at bounding box center [290, 274] width 9 height 9
checkbox input "false"
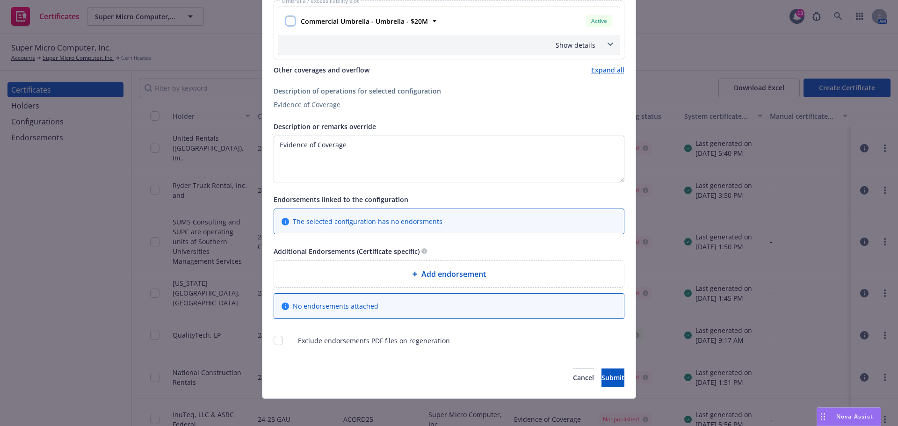
scroll to position [537, 0]
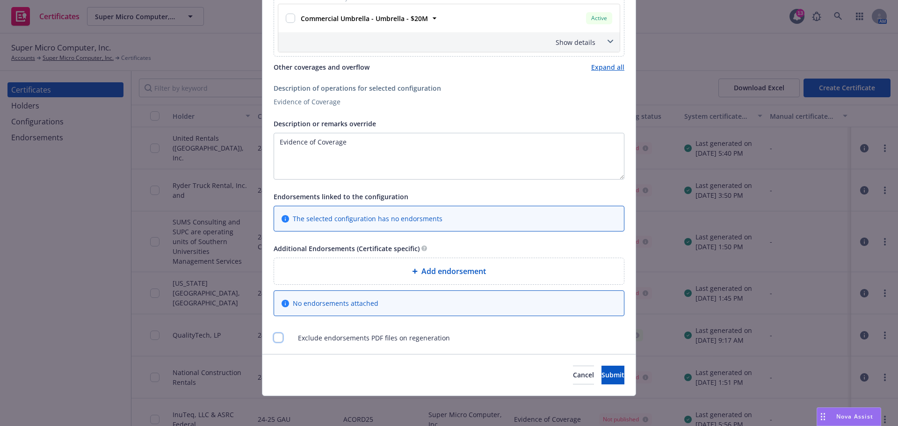
click at [275, 336] on input "checkbox" at bounding box center [278, 337] width 9 height 9
checkbox input "true"
click at [601, 380] on button "Submit" at bounding box center [612, 375] width 23 height 19
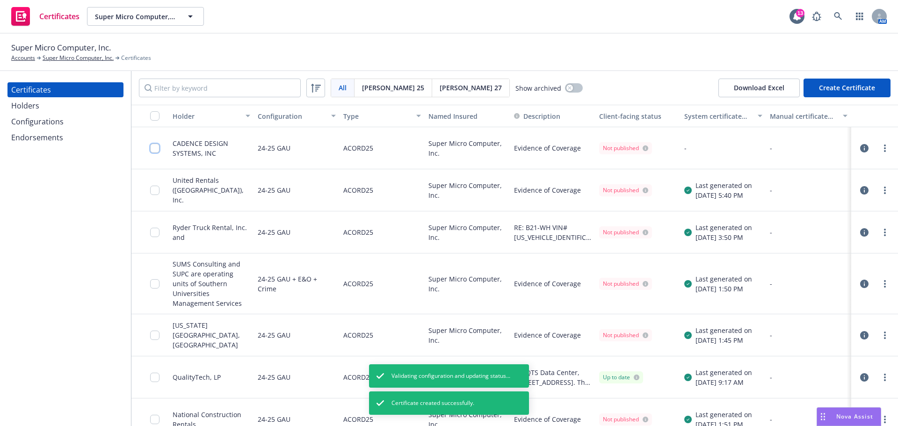
click at [153, 150] on input "checkbox" at bounding box center [154, 148] width 9 height 9
click at [879, 145] on link "more" at bounding box center [884, 148] width 11 height 11
click at [774, 205] on link "Regenerate" at bounding box center [808, 204] width 150 height 19
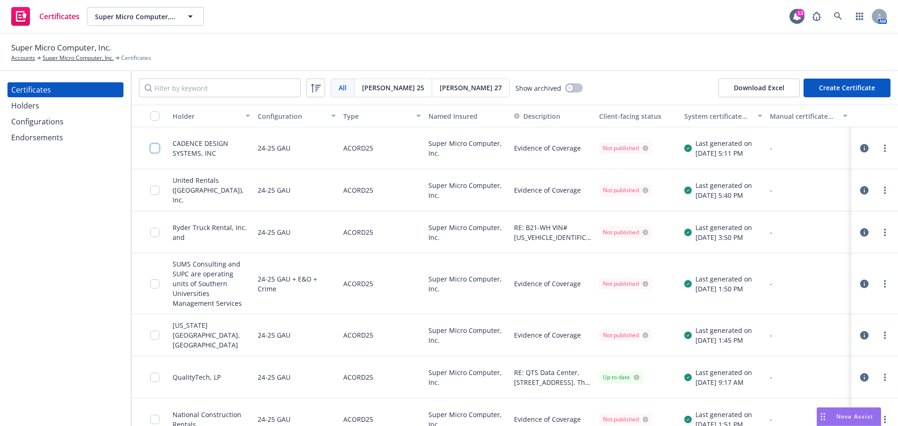
click at [152, 148] on input "checkbox" at bounding box center [154, 148] width 9 height 9
click at [353, 395] on div "1 selected Download certificate Other actions Unselect all" at bounding box center [449, 405] width 276 height 26
click at [360, 401] on div "Download certificate" at bounding box center [395, 405] width 71 height 18
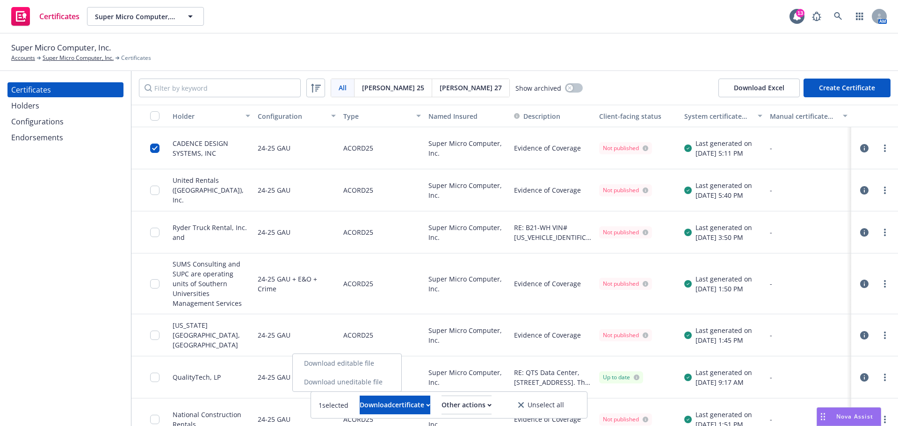
click at [361, 386] on link "Download uneditable file" at bounding box center [347, 382] width 108 height 19
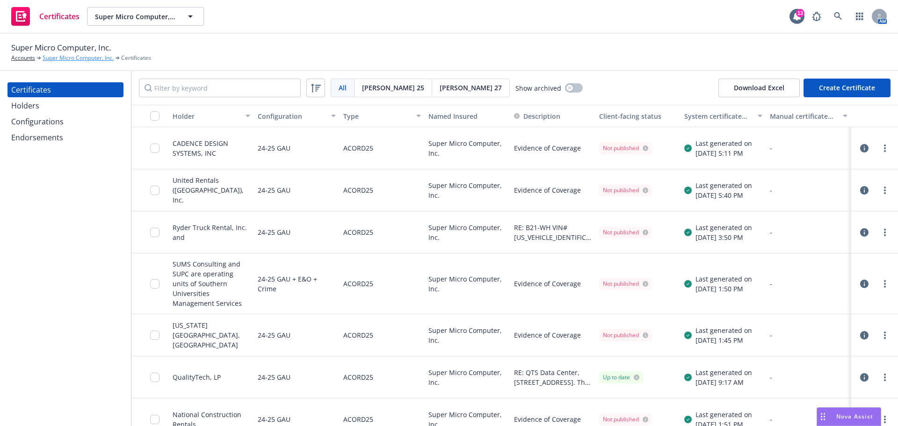
click at [85, 58] on link "Super Micro Computer, Inc." at bounding box center [78, 58] width 71 height 8
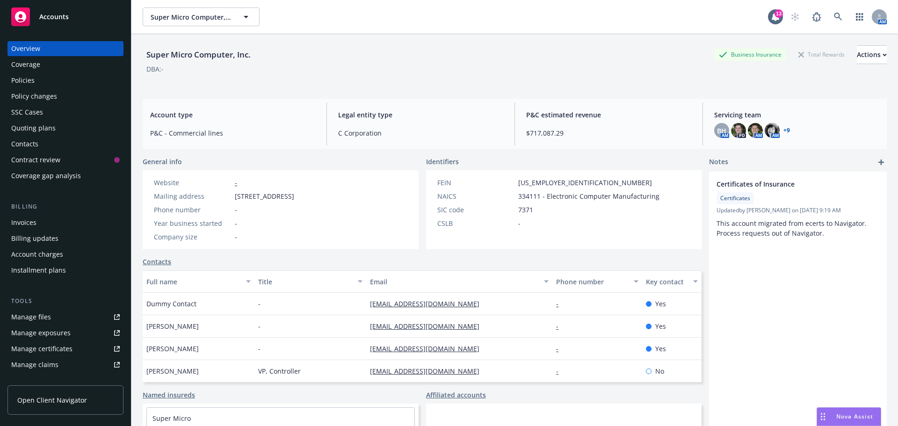
click at [47, 319] on div "Manage files" at bounding box center [31, 317] width 40 height 15
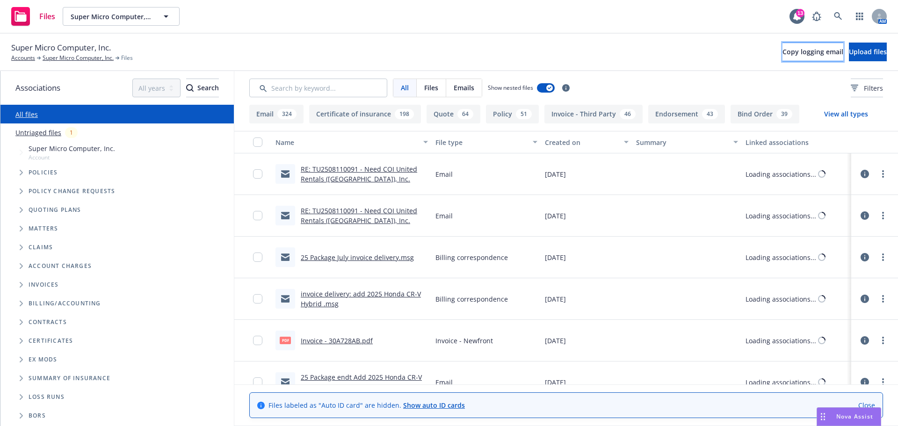
click at [782, 53] on span "Copy logging email" at bounding box center [812, 51] width 61 height 9
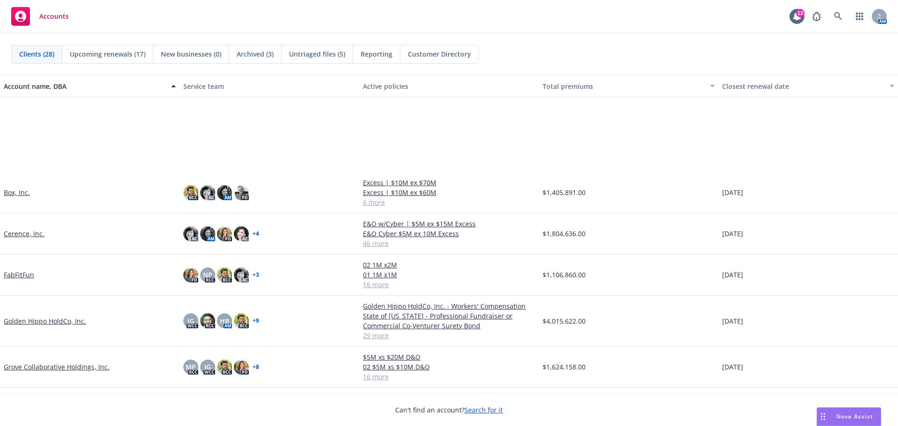
scroll to position [187, 0]
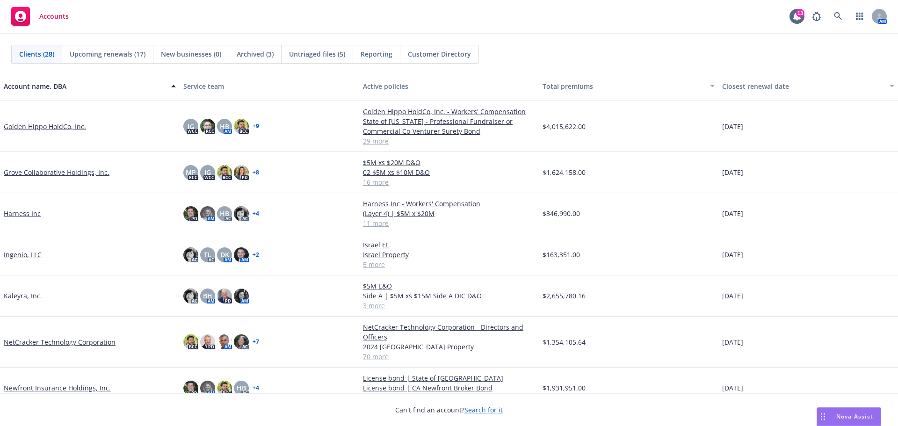
click at [54, 344] on link "NetCracker Technology Corporation" at bounding box center [60, 342] width 112 height 10
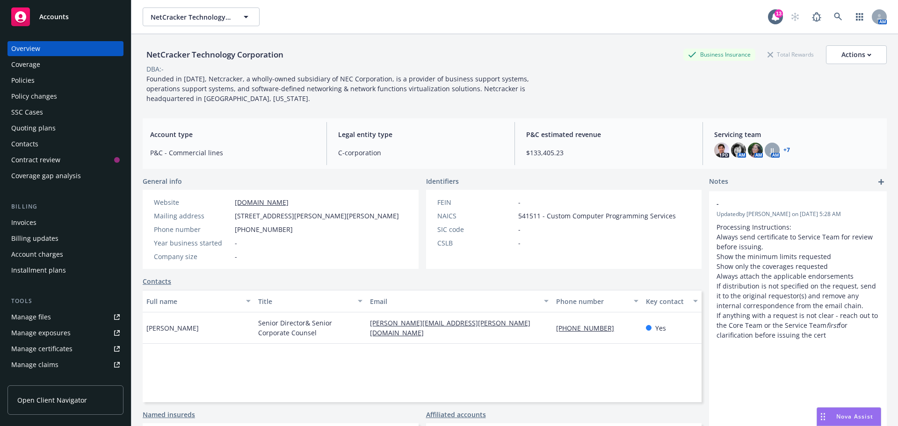
click at [41, 319] on div "Manage files" at bounding box center [31, 317] width 40 height 15
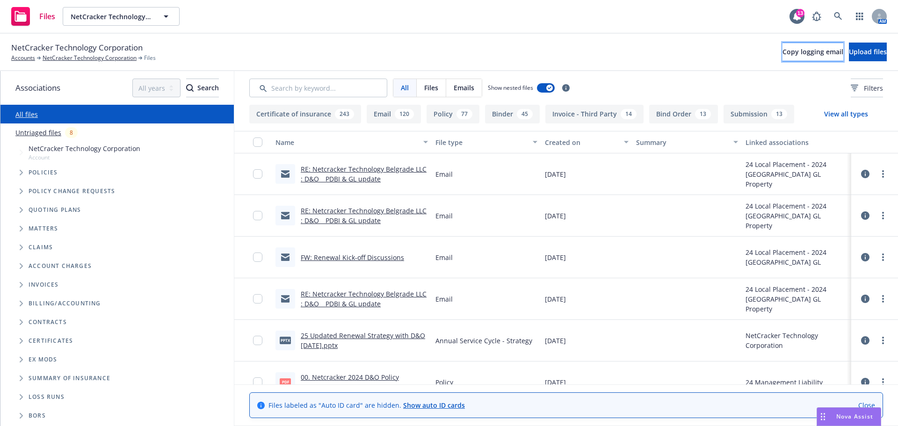
click at [782, 51] on span "Copy logging email" at bounding box center [812, 51] width 61 height 9
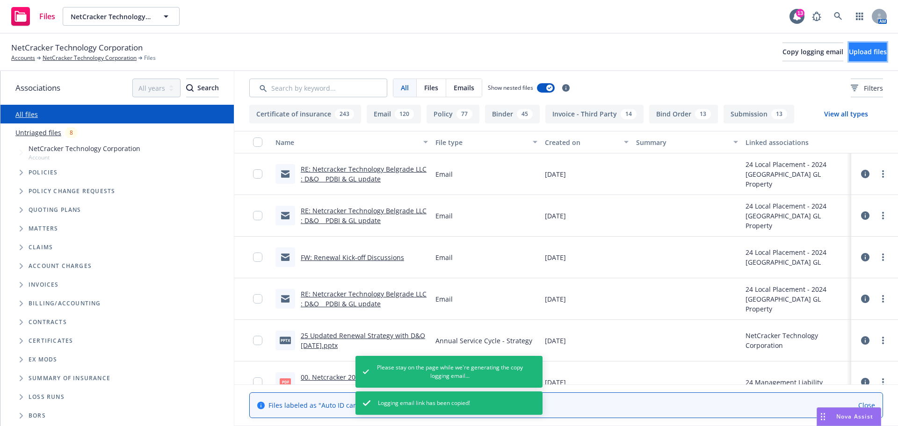
click at [851, 47] on span "Upload files" at bounding box center [868, 51] width 38 height 9
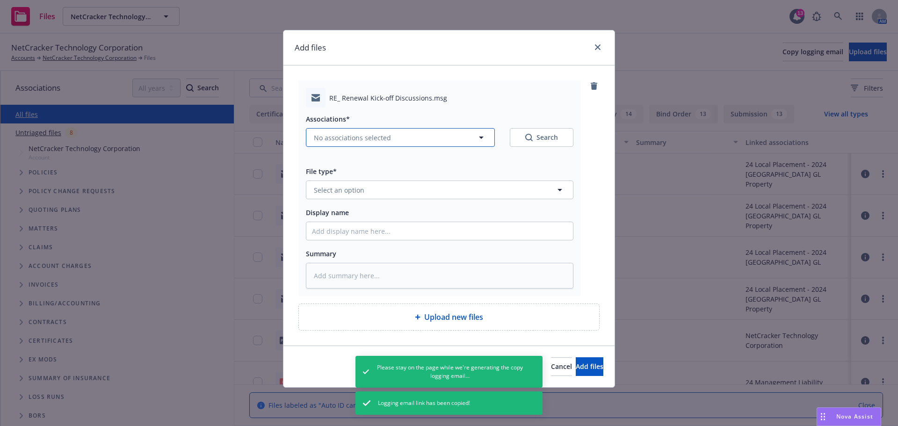
click at [394, 139] on button "No associations selected" at bounding box center [400, 137] width 189 height 19
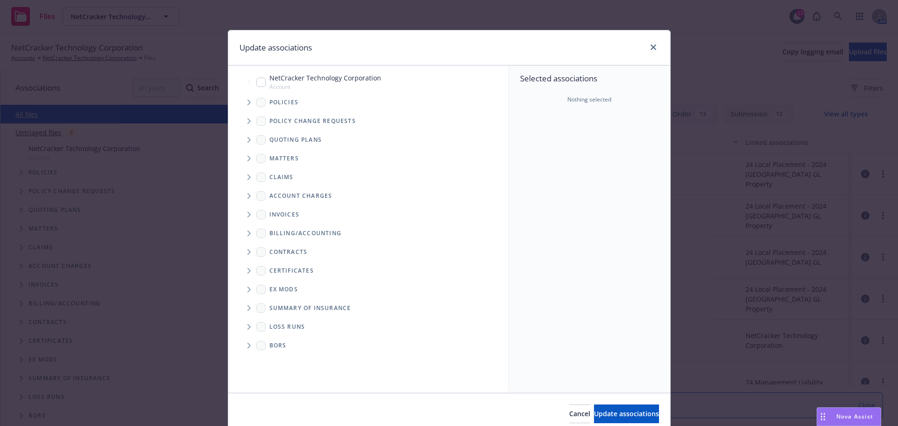
type textarea "x"
click at [260, 85] on input "Tree Example" at bounding box center [260, 82] width 9 height 9
checkbox input "true"
click at [596, 416] on span "Update associations" at bounding box center [626, 413] width 65 height 9
type textarea "x"
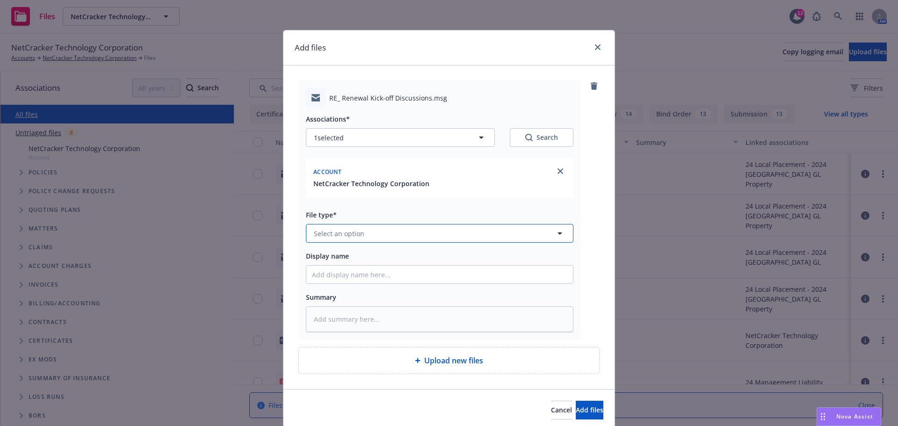
click at [357, 238] on span "Select an option" at bounding box center [339, 234] width 50 height 10
type input "email"
click at [349, 255] on div "Email" at bounding box center [439, 259] width 255 height 14
click at [339, 276] on input "Display name" at bounding box center [439, 275] width 267 height 18
type textarea "x"
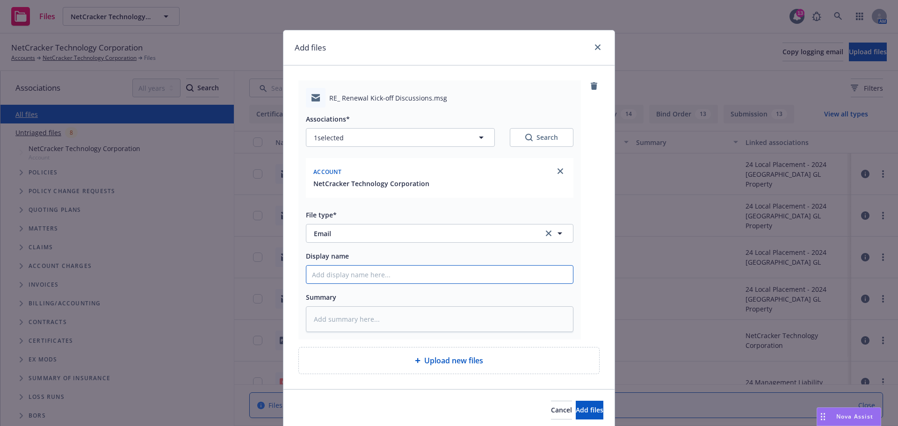
type input "2"
type textarea "x"
type input "25"
type textarea "x"
type input "25"
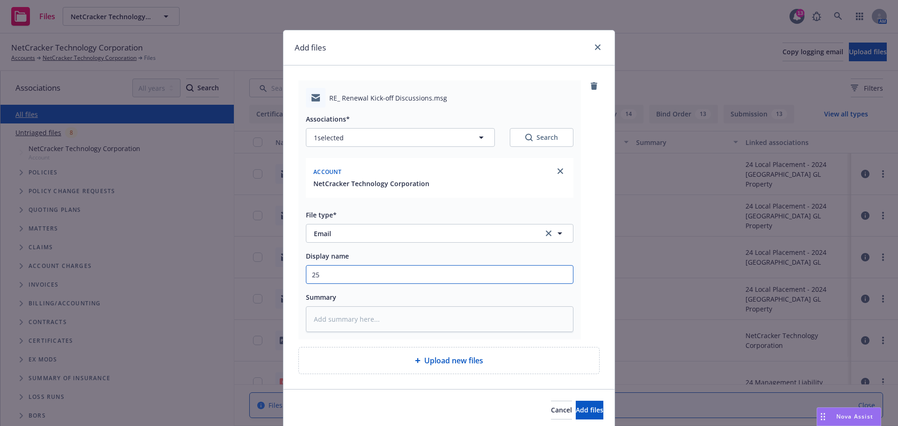
type textarea "x"
type input "25 S"
type textarea "x"
type input "25 St"
type textarea "x"
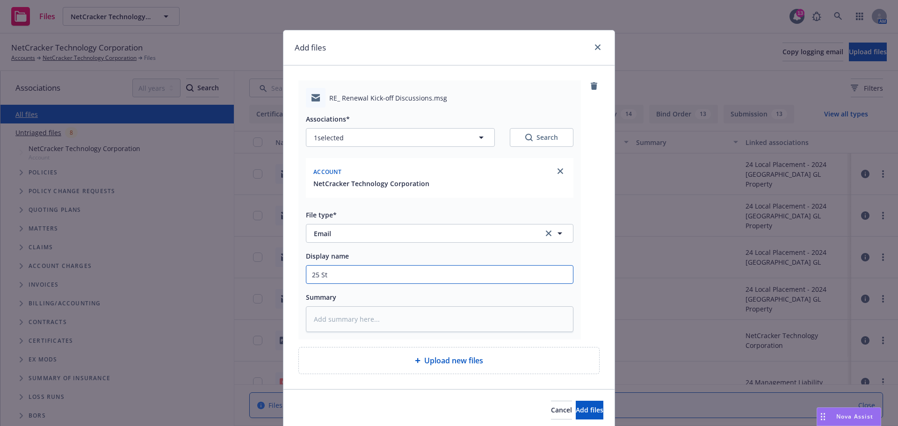
type input "25 Str"
type textarea "x"
type input "25 Stra"
type textarea "x"
type input "25 Strate"
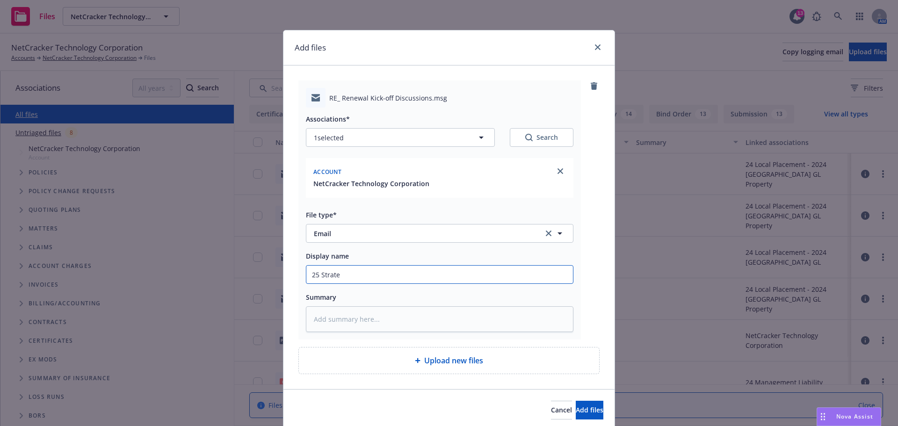
type textarea "x"
type input "25 Strateg"
type textarea "x"
type input "25 Strategy"
type textarea "x"
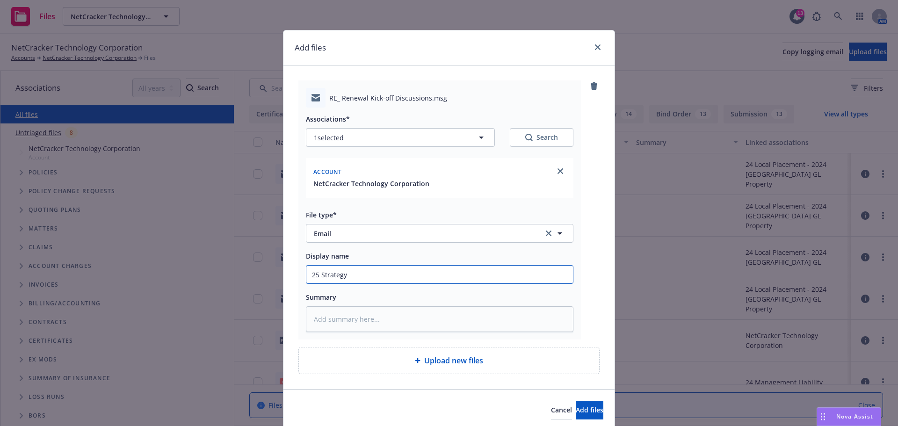
type input "25 Strategy"
type textarea "x"
type input "25 Strategy m"
type textarea "x"
type input "25 Strategy me"
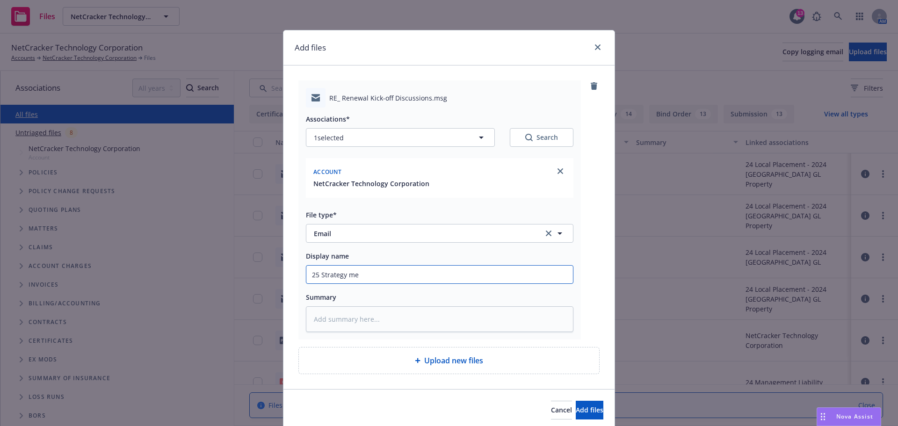
type textarea "x"
type input "25 Strategy mee"
type textarea "x"
type input "25 Strategy meet"
type textarea "x"
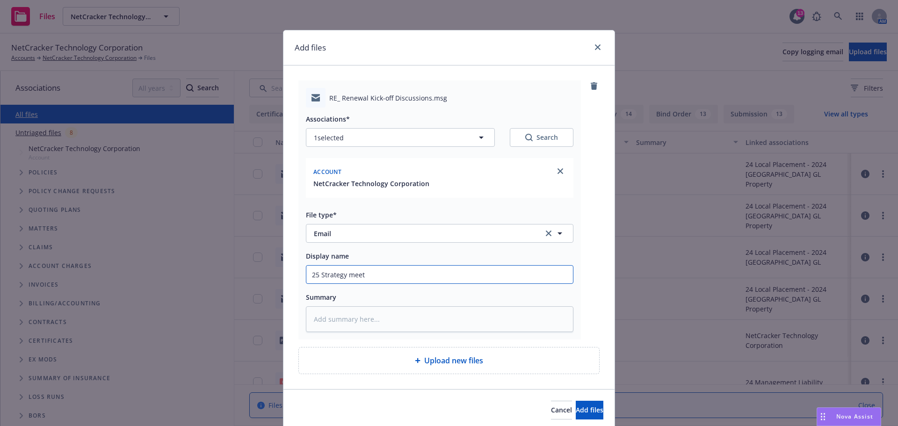
type input "25 Strategy meeti"
type textarea "x"
type input "25 Strategy meetin"
type textarea "x"
type input "25 Strategy meeting"
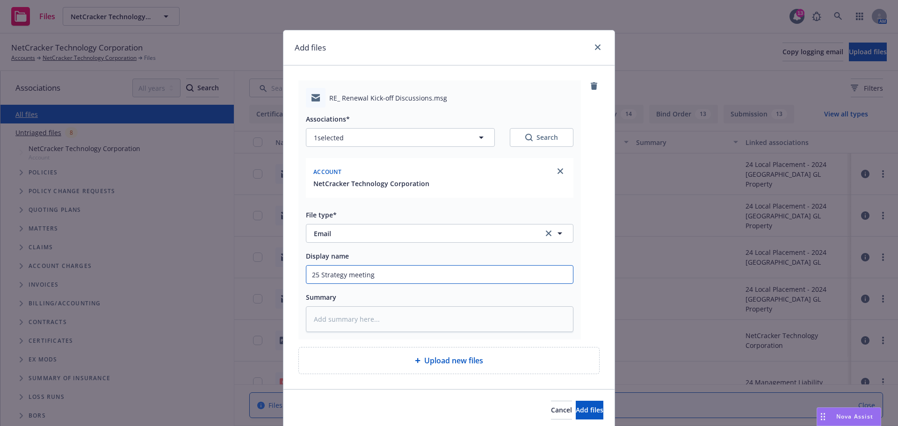
type textarea "x"
click at [344, 275] on input "25 Strategy meeting" at bounding box center [439, 275] width 267 height 18
type input "25 Strategy meeting"
click at [382, 277] on input "25 Strategy meeting" at bounding box center [439, 275] width 267 height 18
drag, startPoint x: 318, startPoint y: 272, endPoint x: 389, endPoint y: 276, distance: 71.2
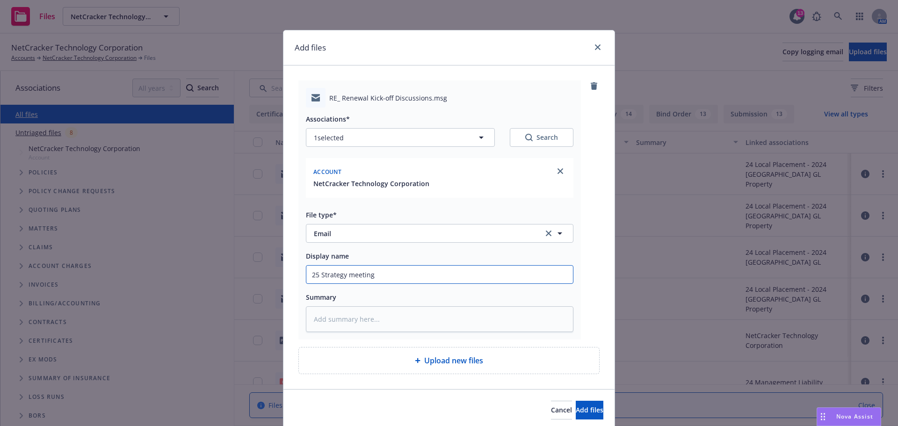
click at [389, 276] on input "25 Strategy meeting" at bounding box center [439, 275] width 267 height 18
paste input "Renewal Kick-off Discussions"
type textarea "x"
type input "25 Renewal Kick-off Discussions"
type textarea "x"
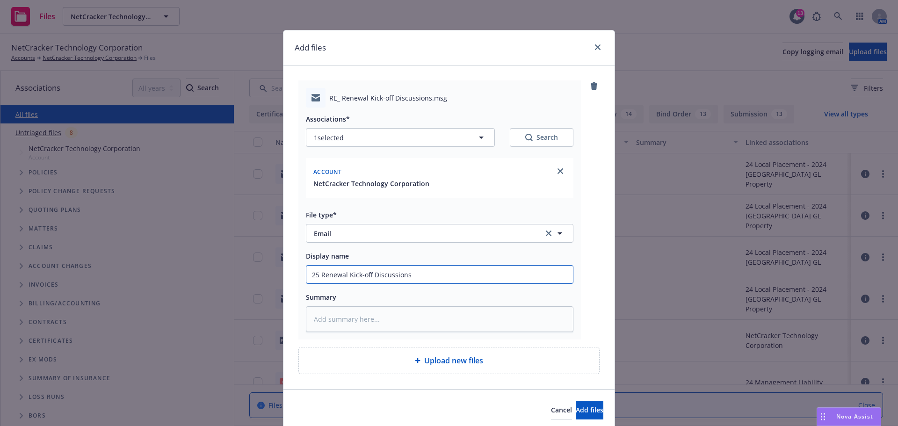
type input "25 Renewal Kick-off Discussions"
type textarea "x"
type input "25 Renewal Kick-off Discussions w"
type textarea "x"
type input "25 Renewal Kick-off Discussions wi"
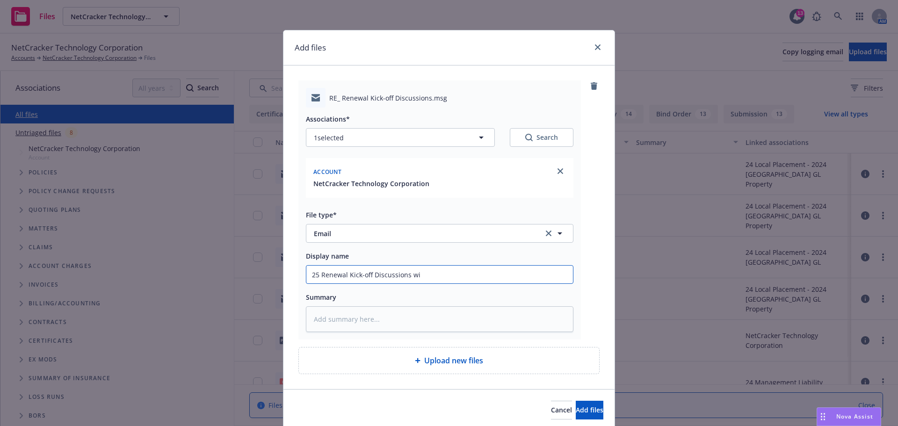
type textarea "x"
type input "25 Renewal Kick-off Discussions wit"
type textarea "x"
type input "25 Renewal Kick-off Discussions with"
type textarea "x"
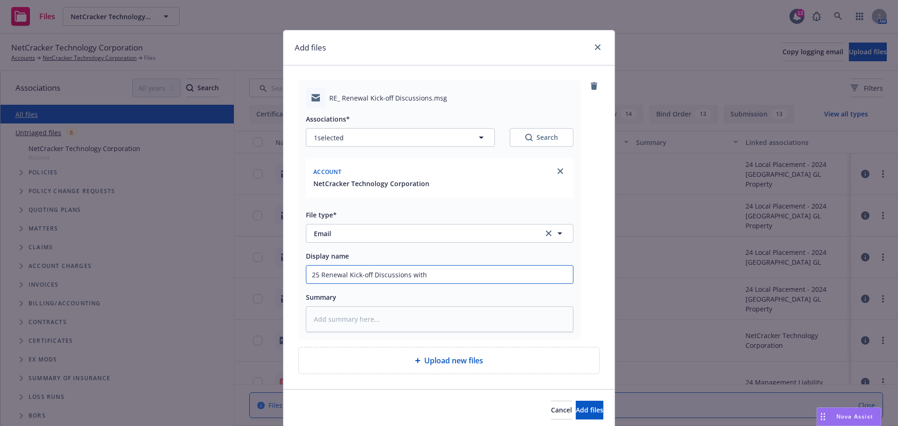
type input "25 Renewal Kick-off Discussions with"
type textarea "x"
type input "25 Renewal Kick-off Discussions with S"
type textarea "x"
type input "25 Renewal Kick-off Discussions with St"
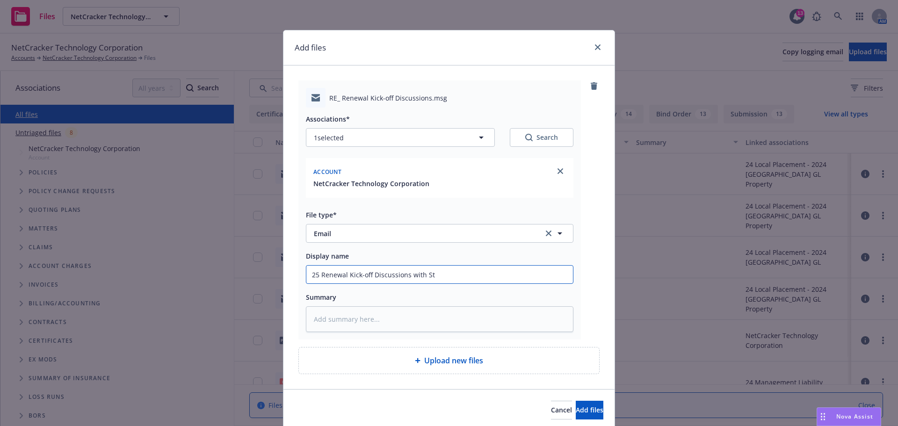
type textarea "x"
type input "25 Renewal Kick-off Discussions with Stra"
type textarea "x"
type input "25 Renewal Kick-off Discussions with Strat"
type textarea "x"
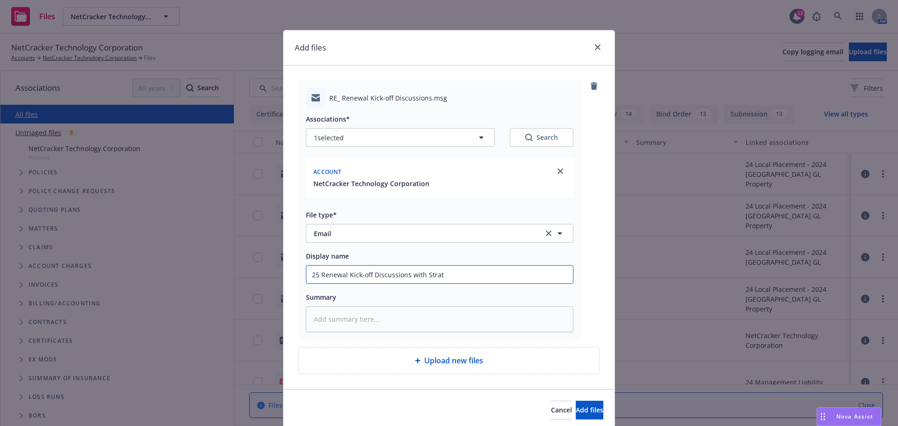
type input "25 Renewal Kick-off Discussions with Strate"
type textarea "x"
type input "25 Renewal Kick-off Discussions with Strateg"
type textarea "x"
type input "25 Renewal Kick-off Discussions with Strategy"
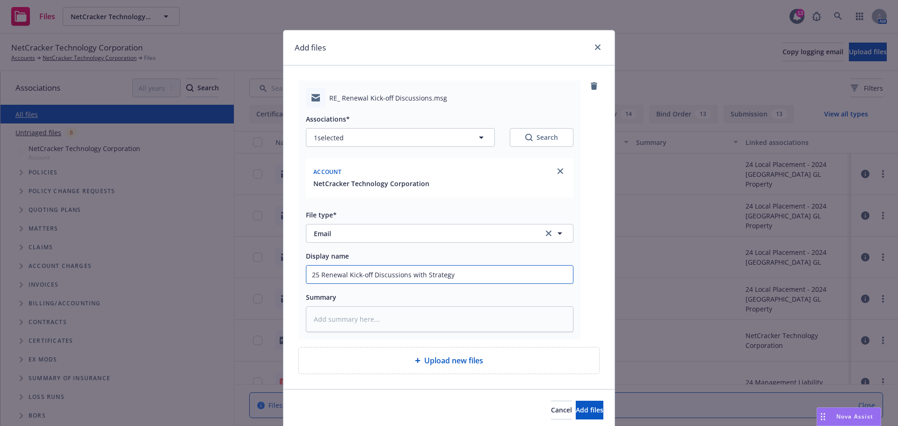
type textarea "x"
type input "25 Renewal Kick-off Discussions with Strategy"
type textarea "x"
type input "25 Renewal Kick-off Discussions with Strategy d"
type textarea "x"
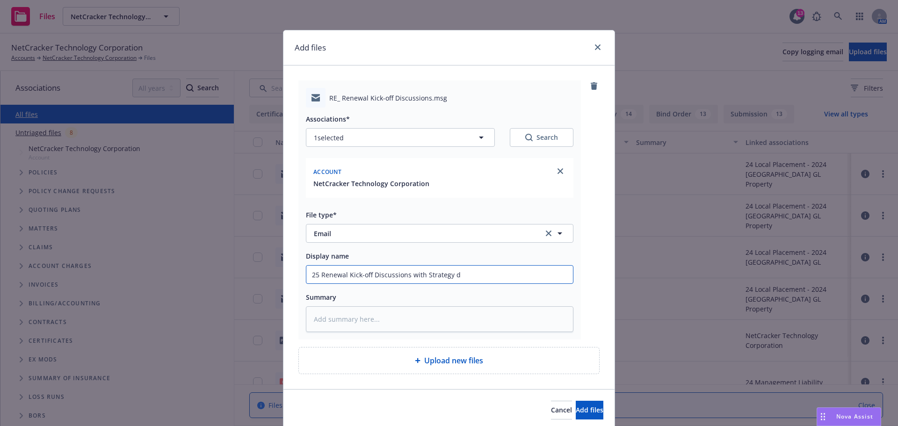
type input "25 Renewal Kick-off Discussions with Strategy do"
type textarea "x"
type input "25 Renewal Kick-off Discussions with Strategy doc"
click at [581, 406] on span "Add files" at bounding box center [590, 409] width 28 height 9
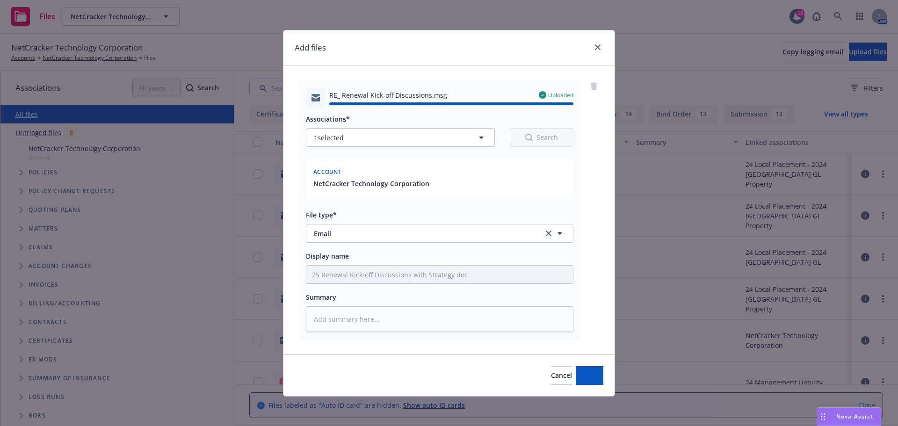
type textarea "x"
